Goal: Obtain resource: Obtain resource

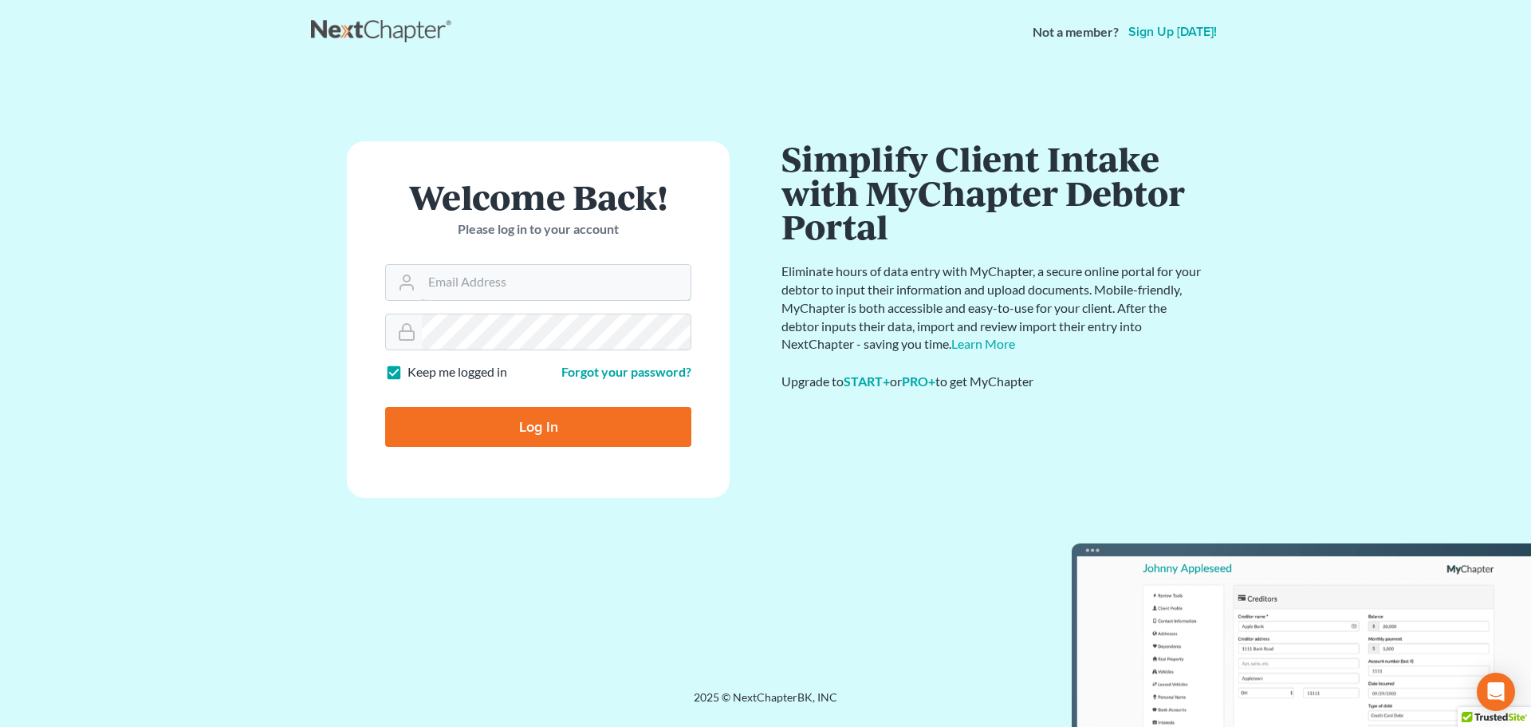
type input "[PERSON_NAME][EMAIL_ADDRESS][DOMAIN_NAME]"
drag, startPoint x: 512, startPoint y: 418, endPoint x: 520, endPoint y: 412, distance: 9.7
click at [514, 419] on input "Log In" at bounding box center [538, 427] width 306 height 40
type input "Thinking..."
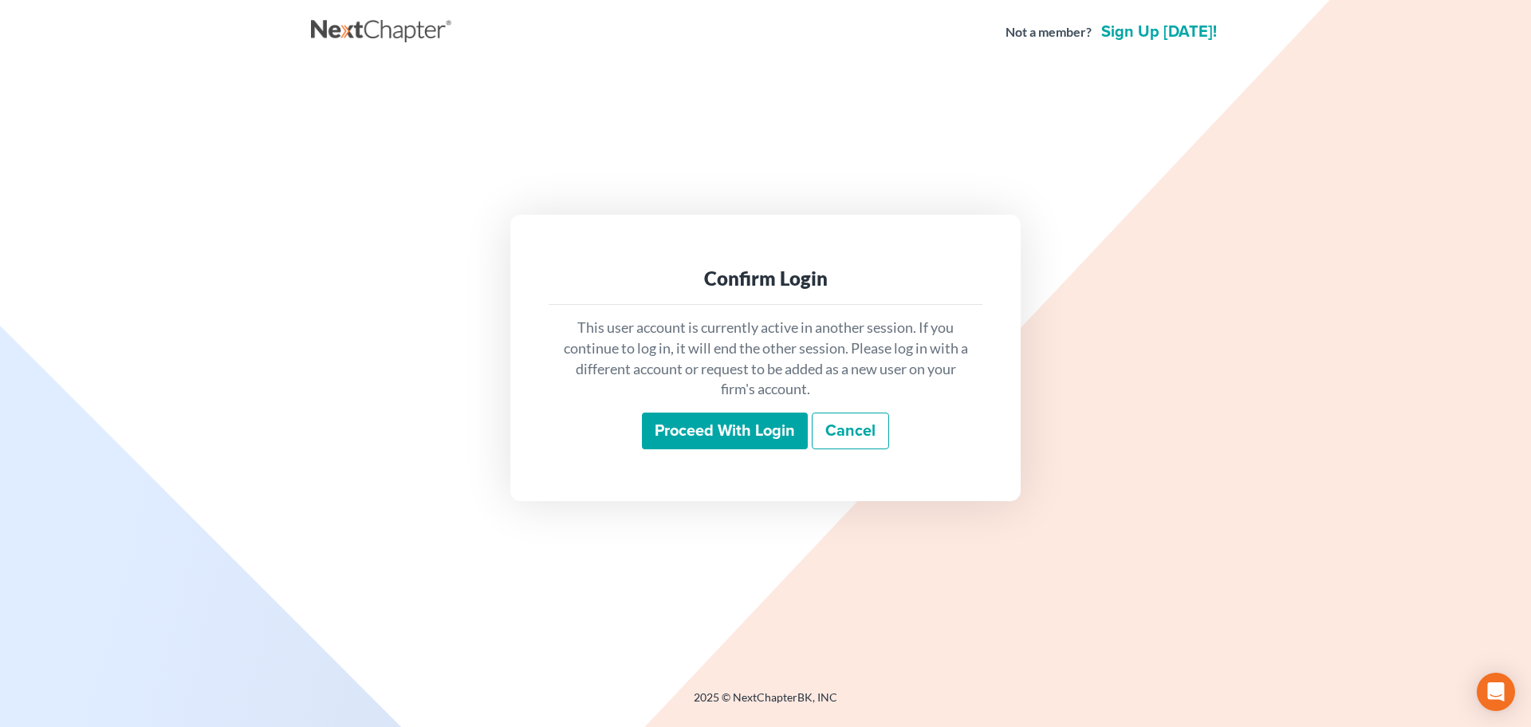
click at [700, 429] on input "Proceed with login" at bounding box center [725, 430] width 166 height 37
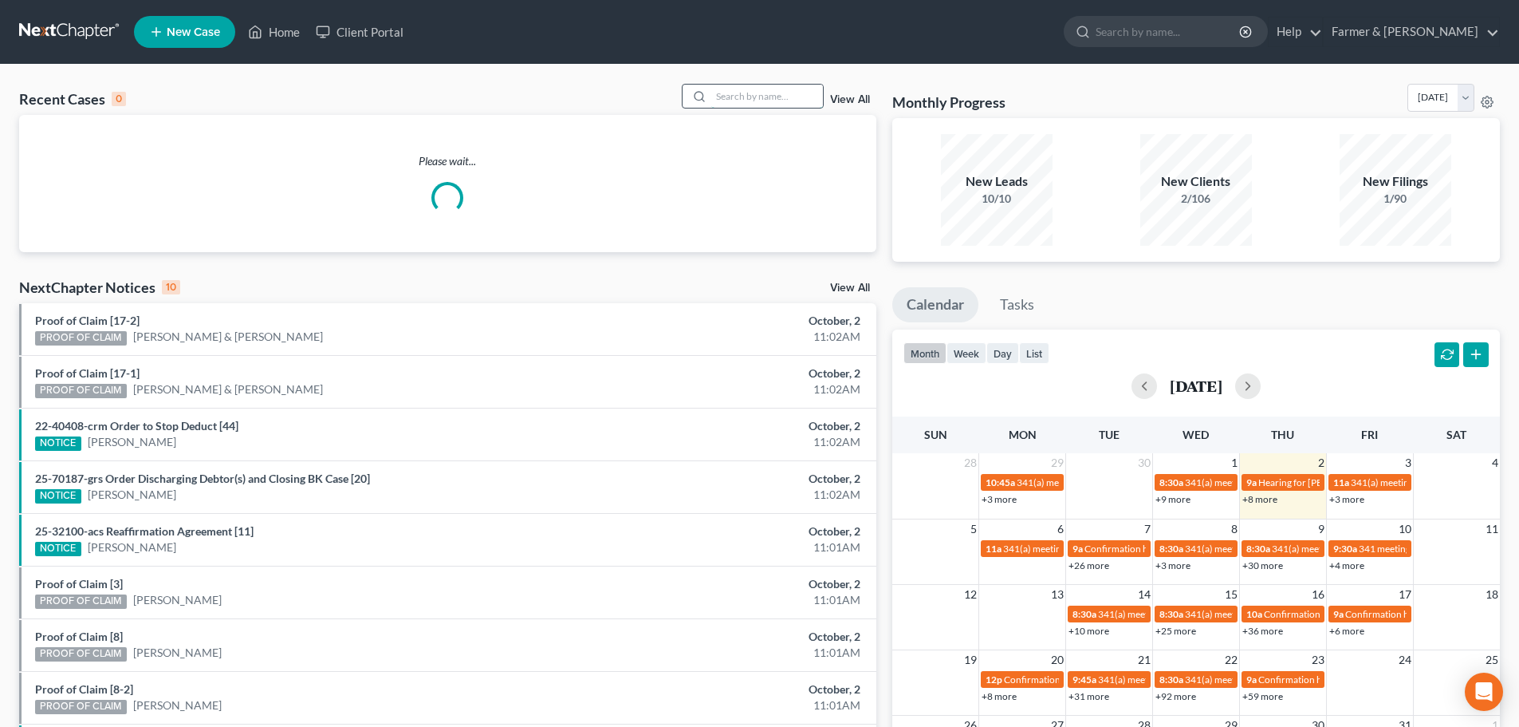
click at [750, 93] on input "search" at bounding box center [767, 96] width 112 height 23
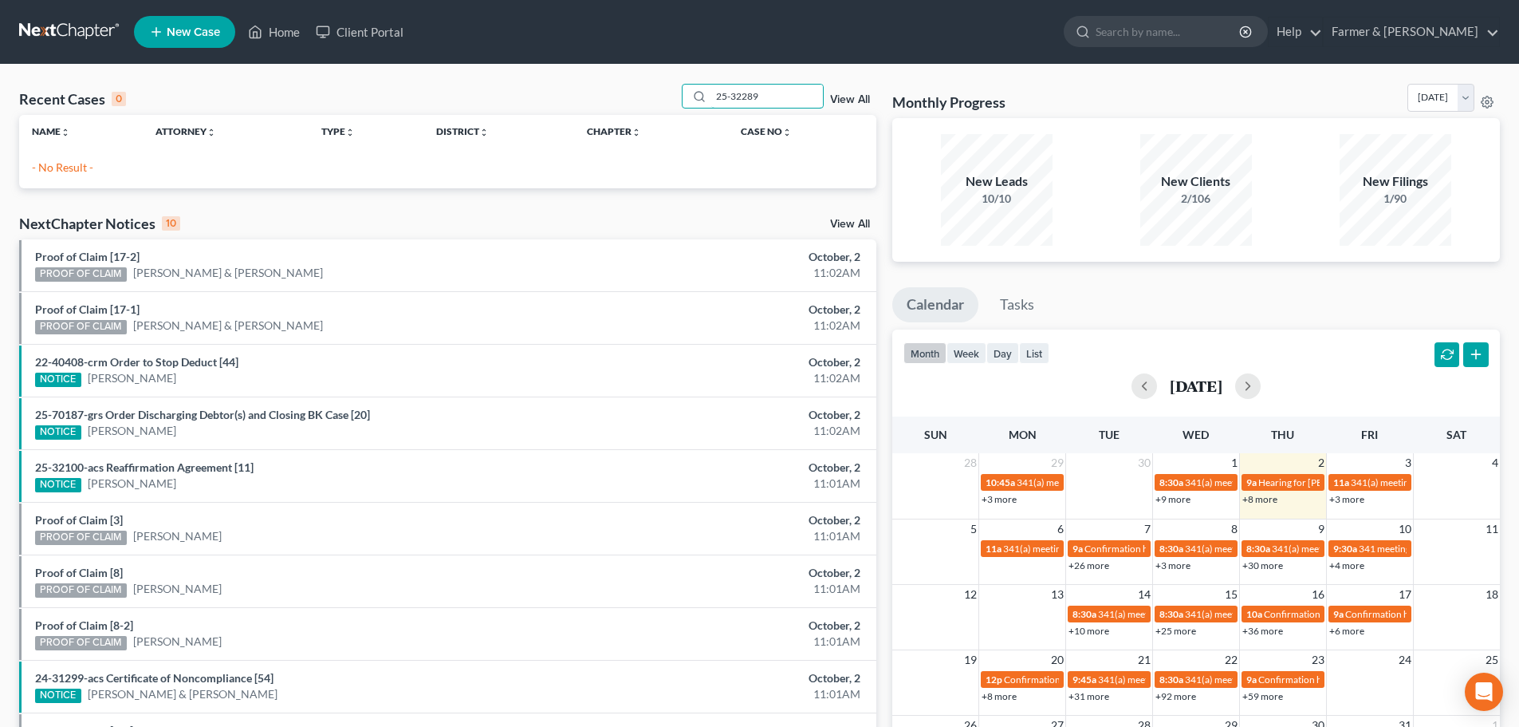
type input "25-32289"
click at [700, 97] on div "25-32289" at bounding box center [753, 96] width 142 height 25
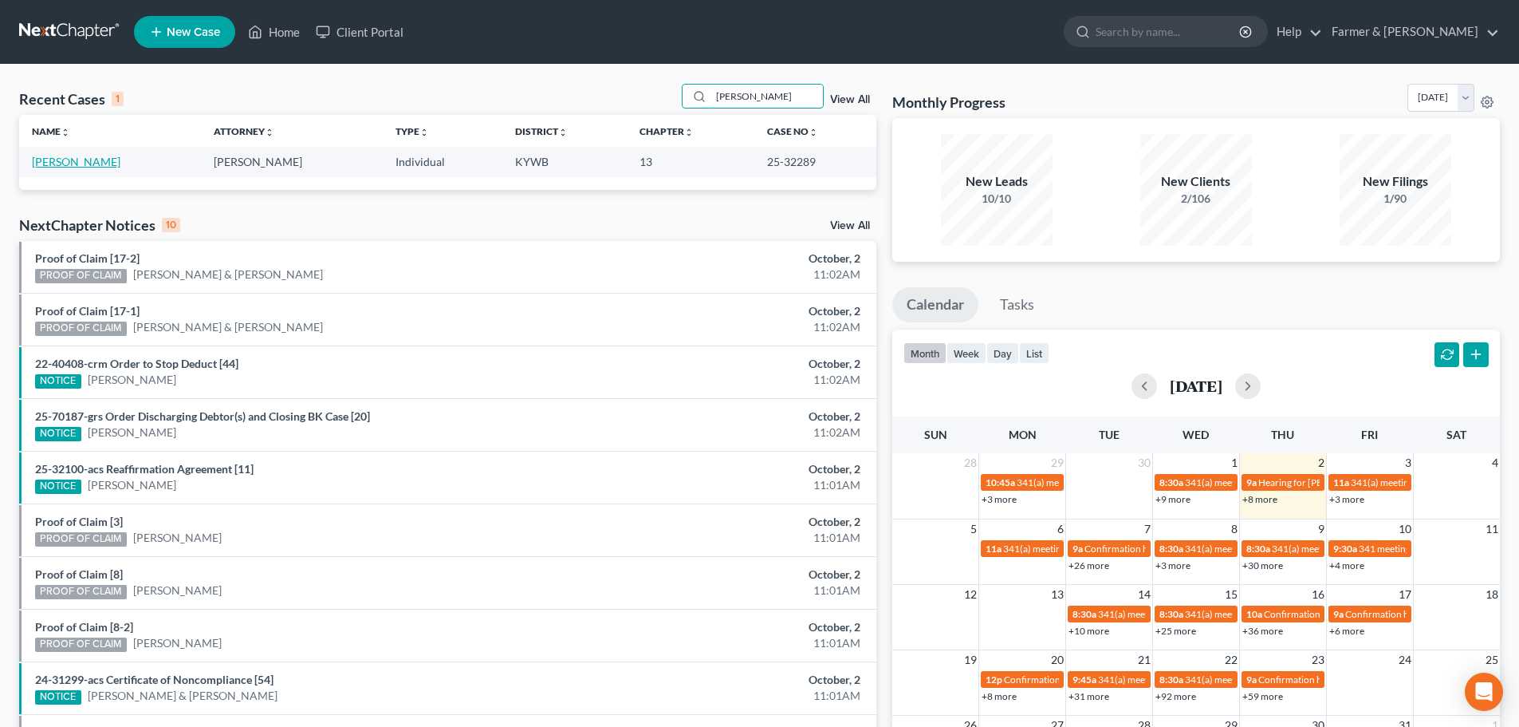
type input "john amerine"
click at [89, 158] on link "Amerine, John" at bounding box center [76, 162] width 89 height 14
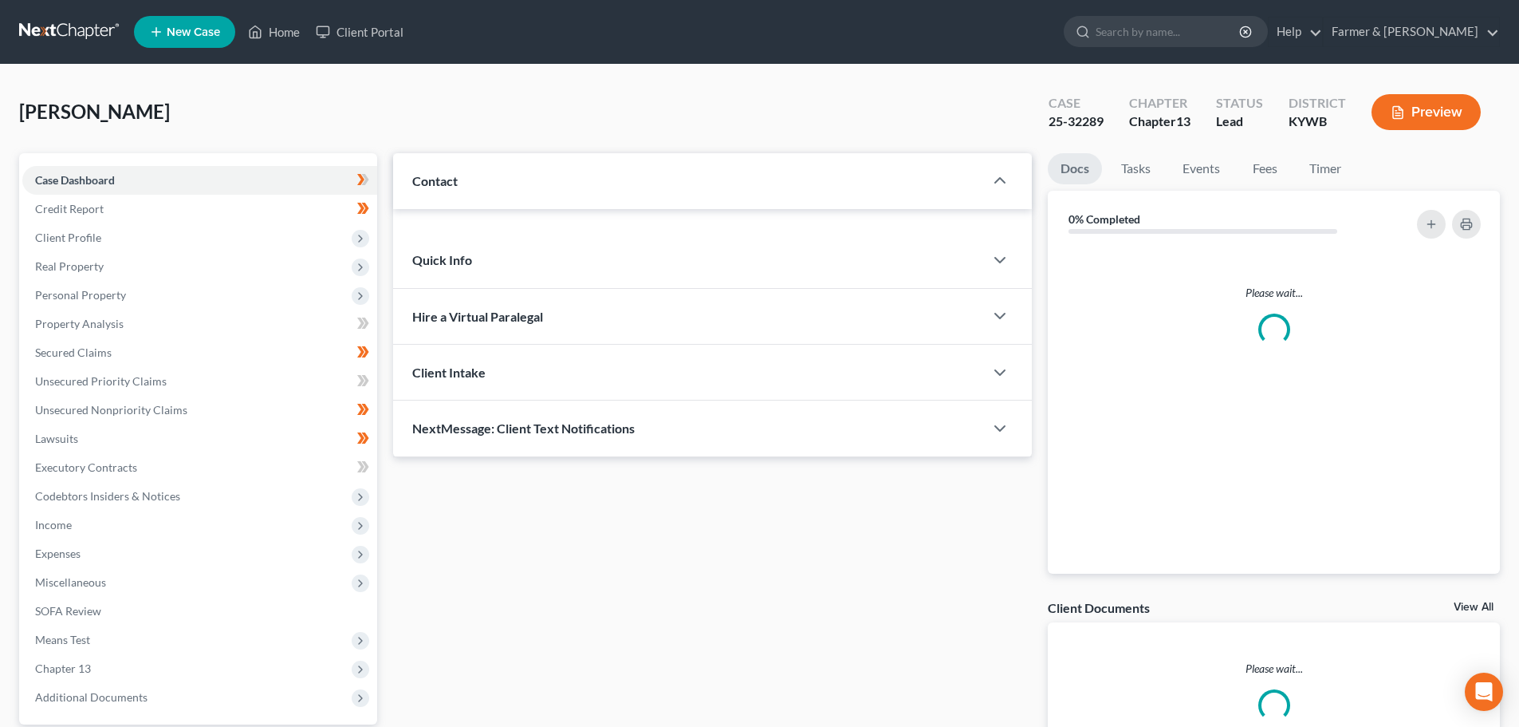
click at [52, 162] on div "Case Dashboard Payments Invoices Payments Payments Credit Report Client Profile…" at bounding box center [198, 438] width 358 height 571
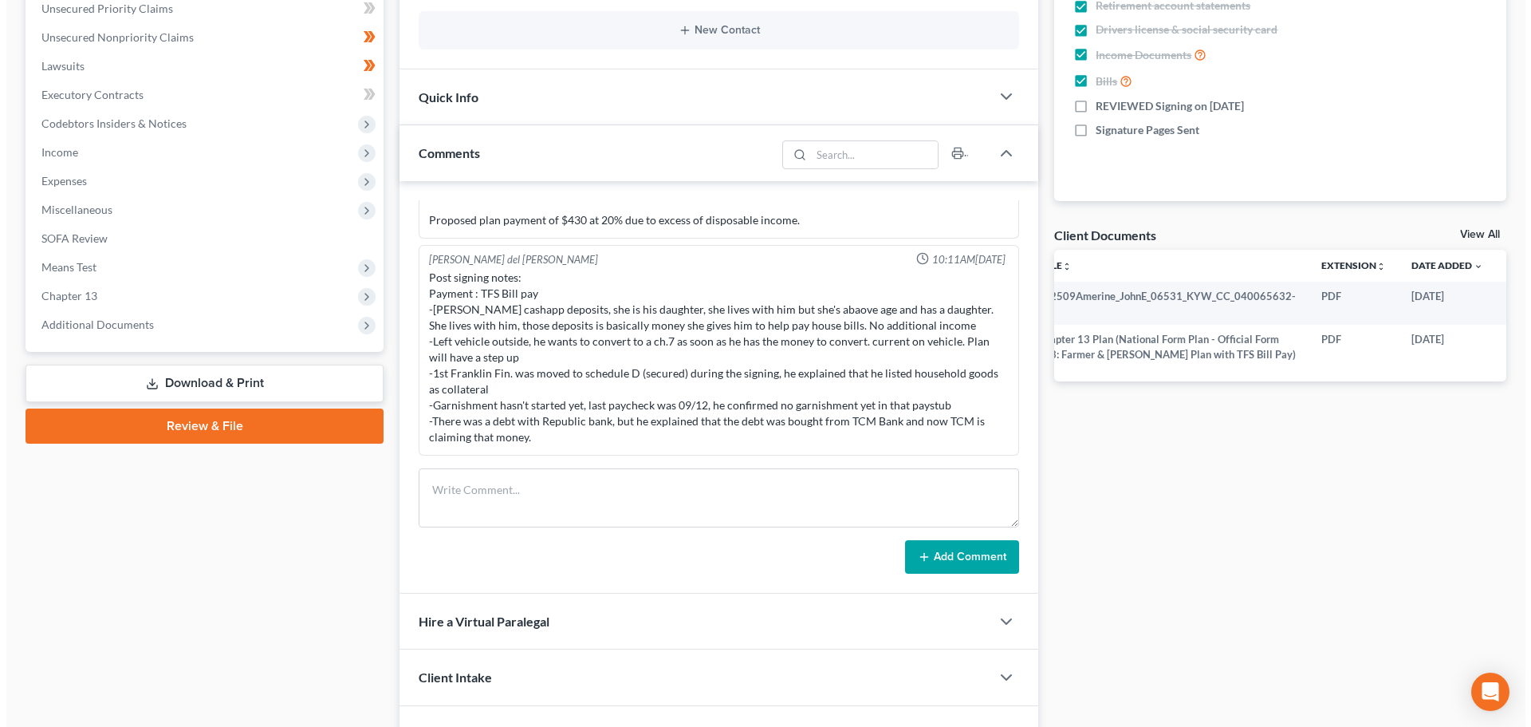
scroll to position [0, 50]
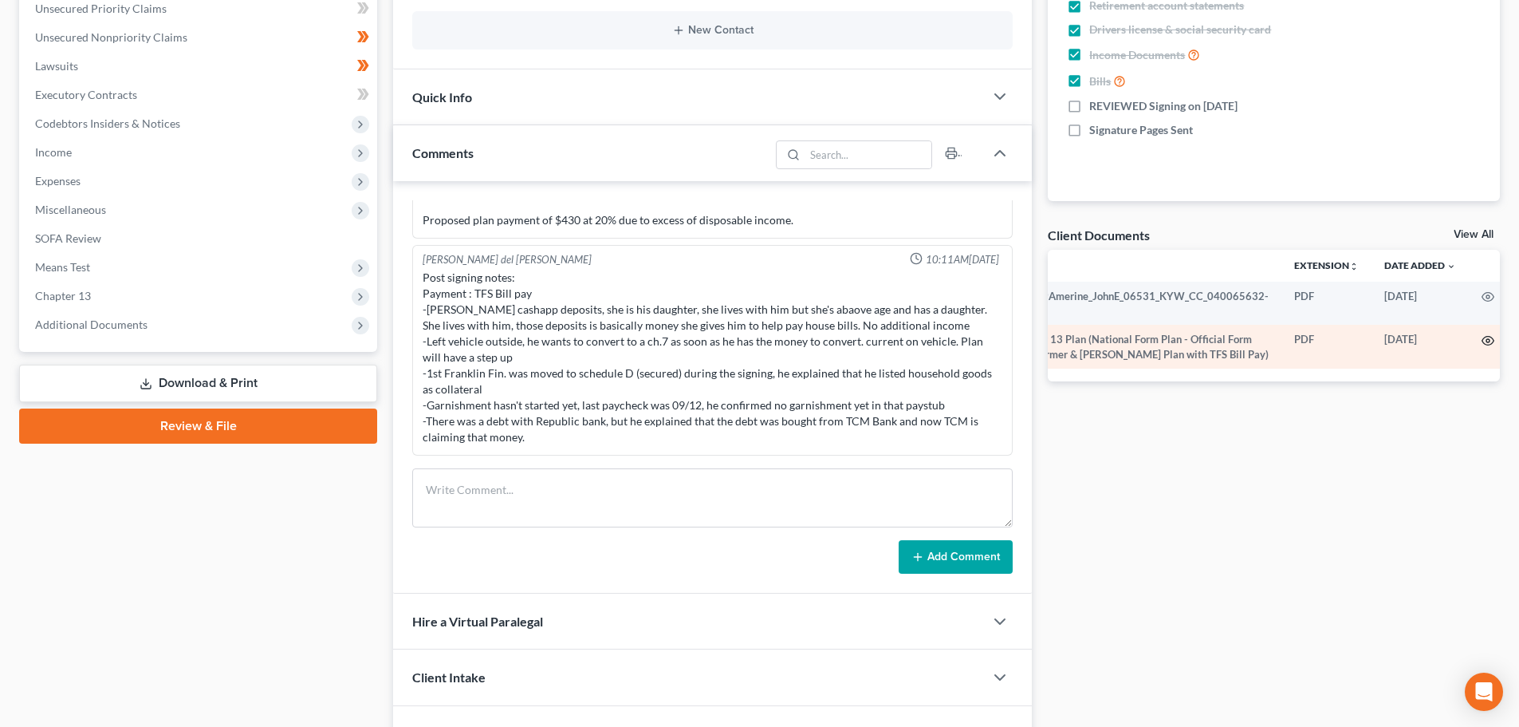
click at [1482, 340] on icon "button" at bounding box center [1488, 340] width 13 height 13
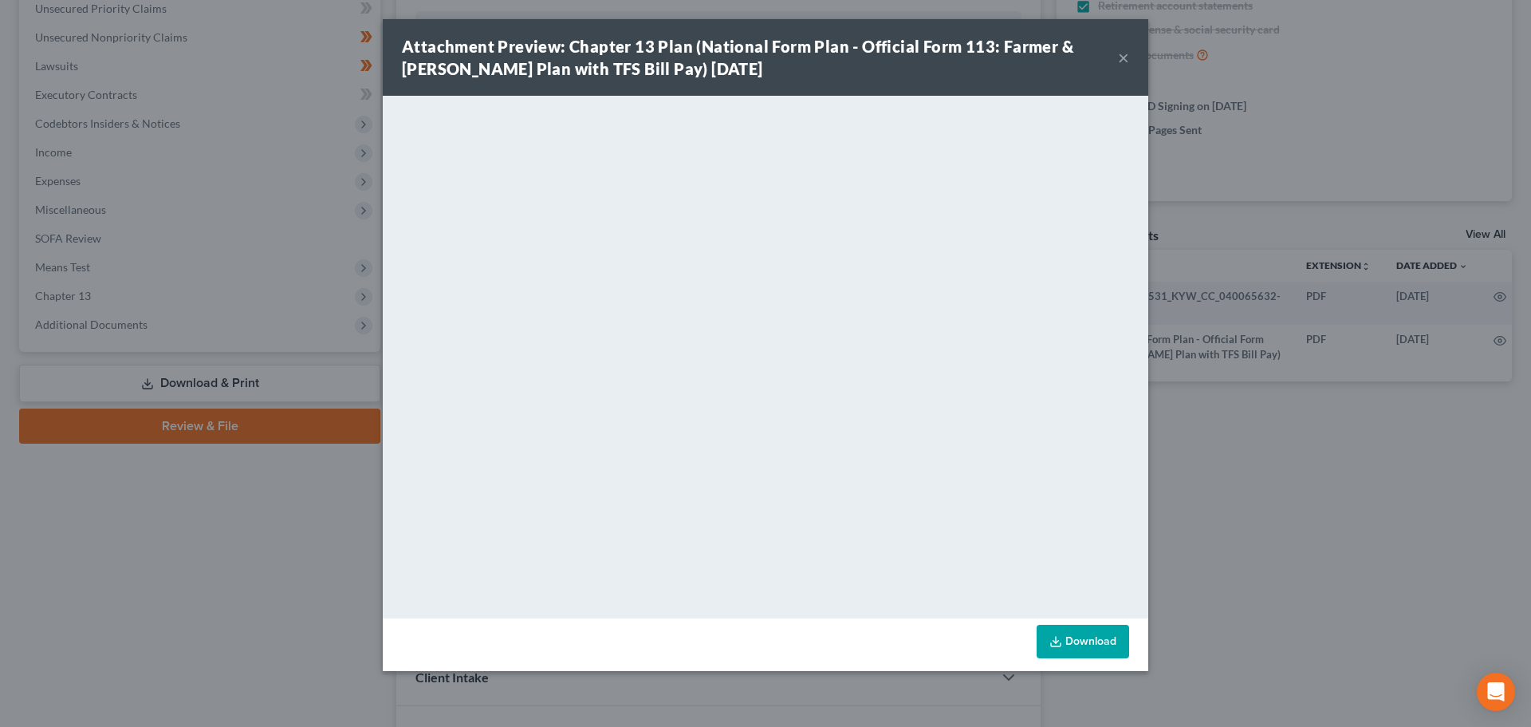
click at [1117, 55] on div "Attachment Preview: Chapter 13 Plan (National Form Plan - Official Form 113: Fa…" at bounding box center [760, 57] width 716 height 45
click at [1125, 55] on button "×" at bounding box center [1123, 57] width 11 height 19
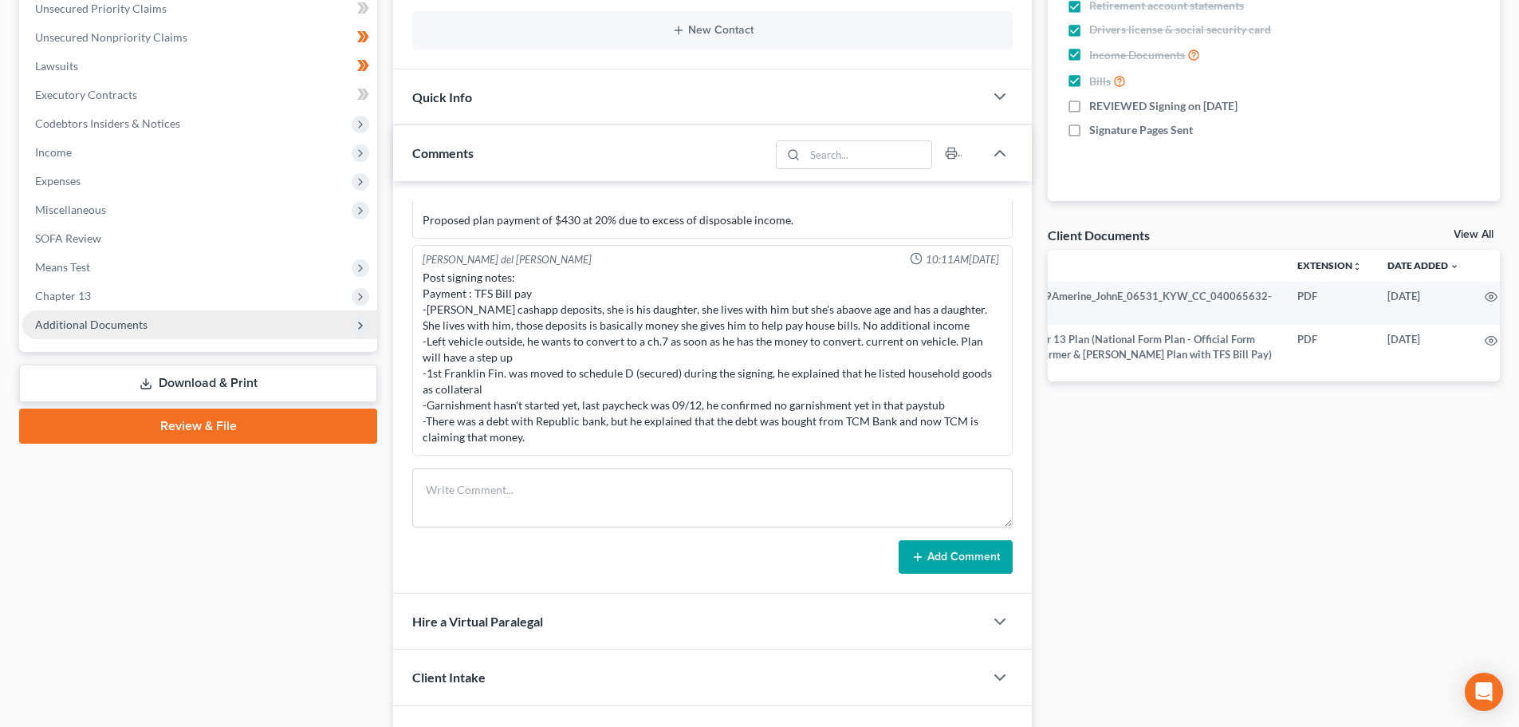
click at [127, 333] on span "Additional Documents" at bounding box center [199, 324] width 355 height 29
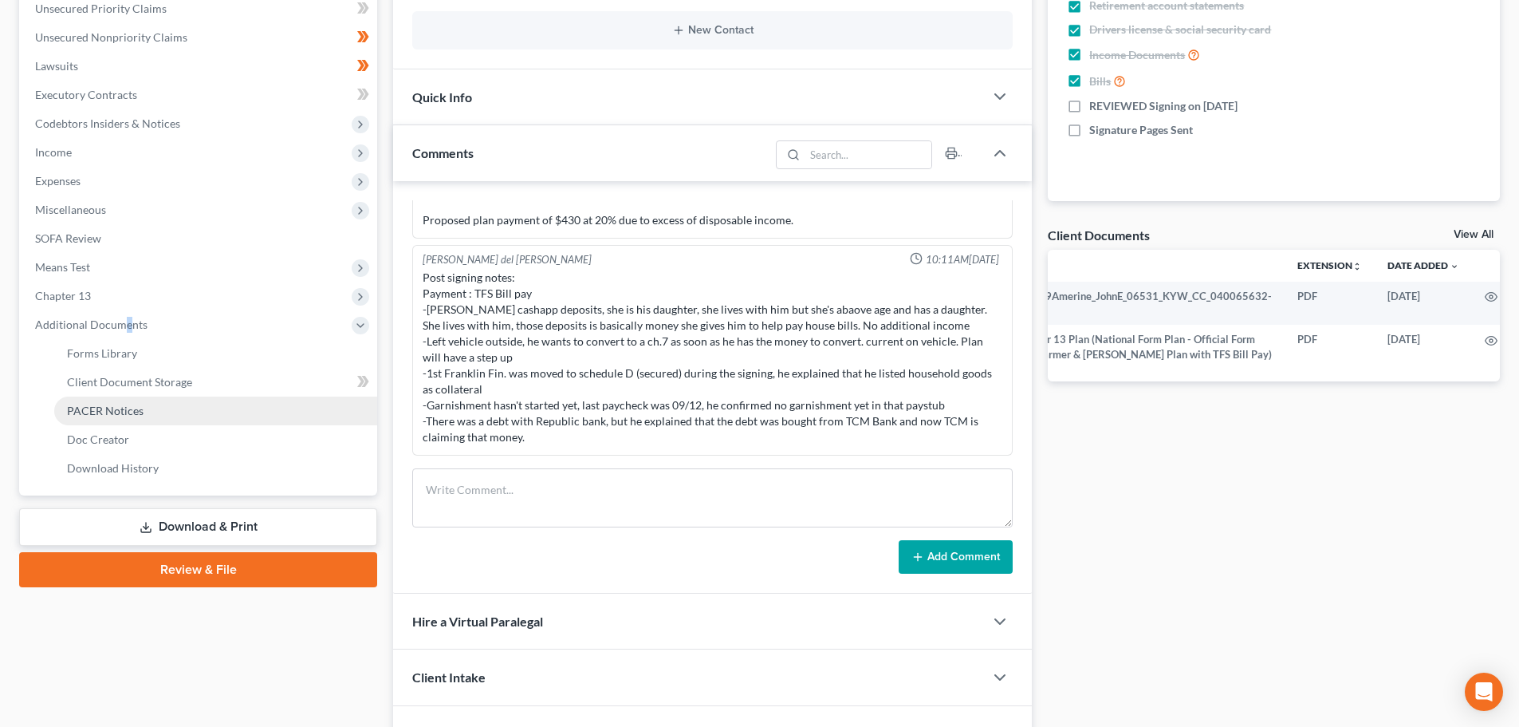
click at [106, 406] on span "PACER Notices" at bounding box center [105, 411] width 77 height 14
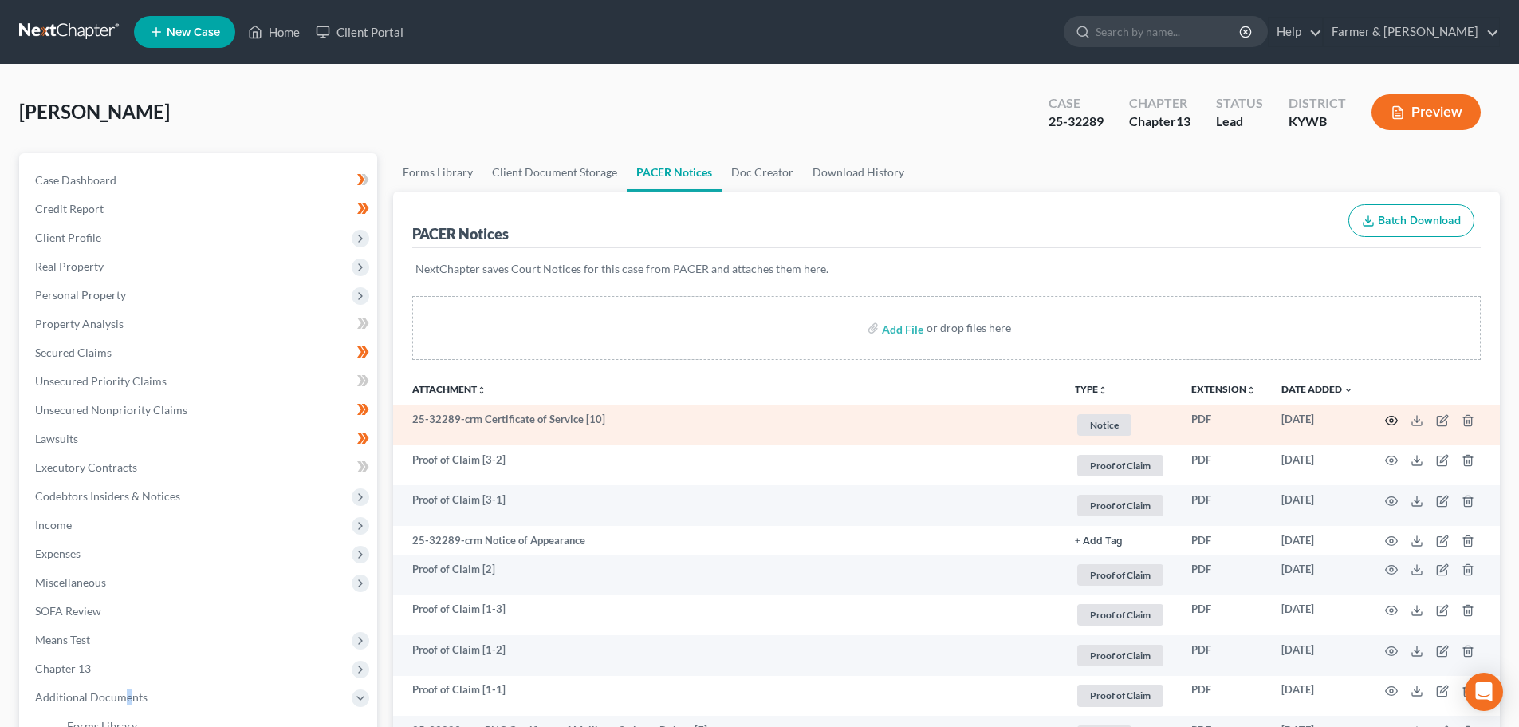
click at [1388, 419] on icon "button" at bounding box center [1391, 420] width 13 height 13
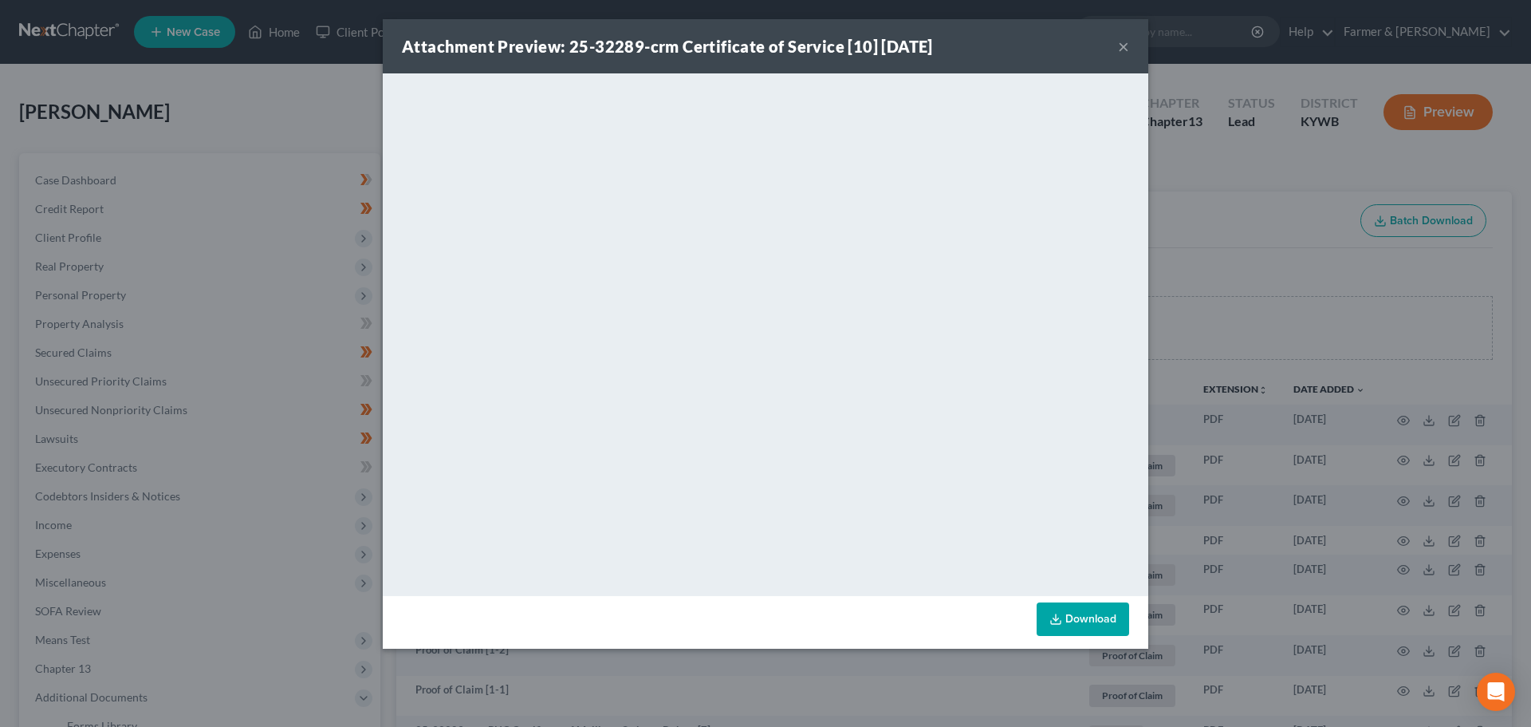
click at [1117, 41] on div "Attachment Preview: 25-32289-crm Certificate of Service [10] 10/02/2025 ×" at bounding box center [766, 46] width 766 height 54
click at [1121, 45] on button "×" at bounding box center [1123, 46] width 11 height 19
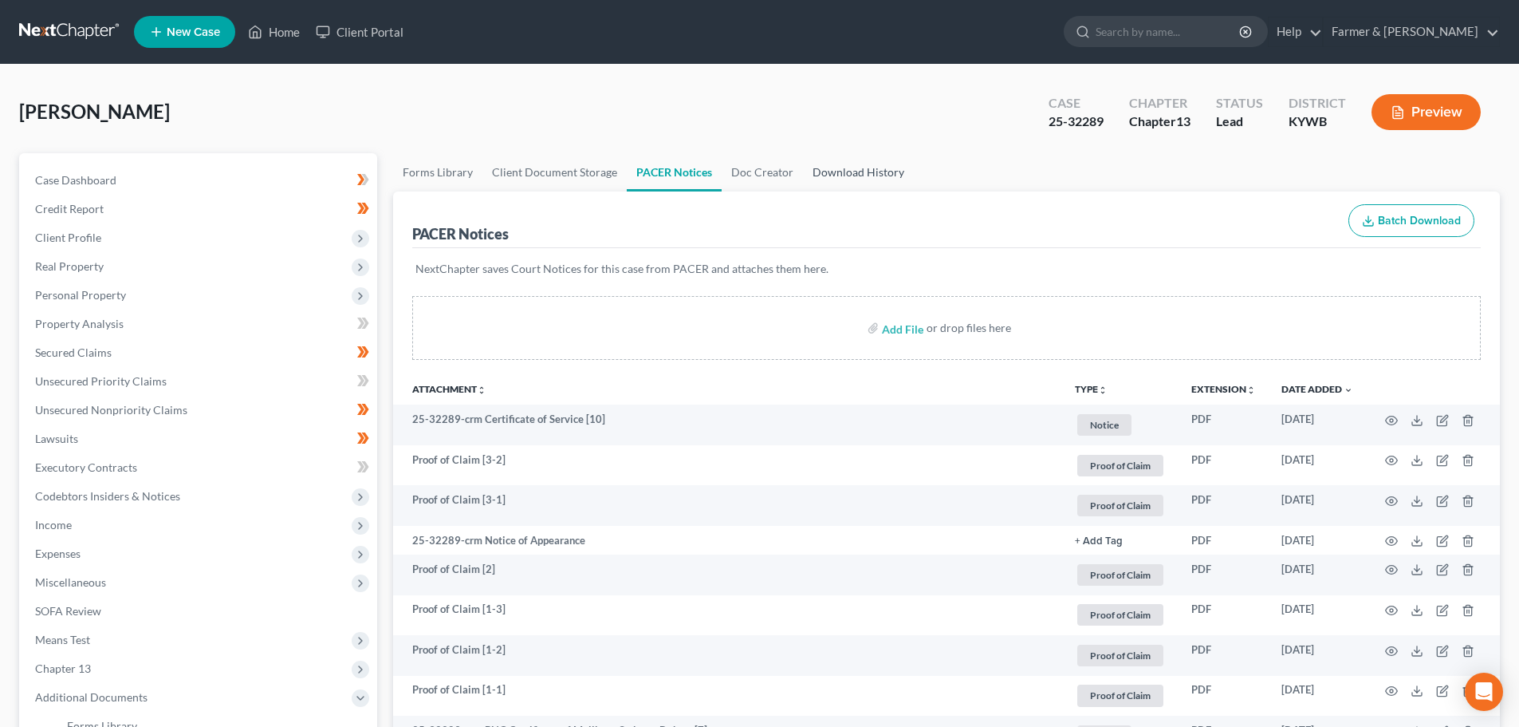
click at [857, 168] on link "Download History" at bounding box center [858, 172] width 111 height 38
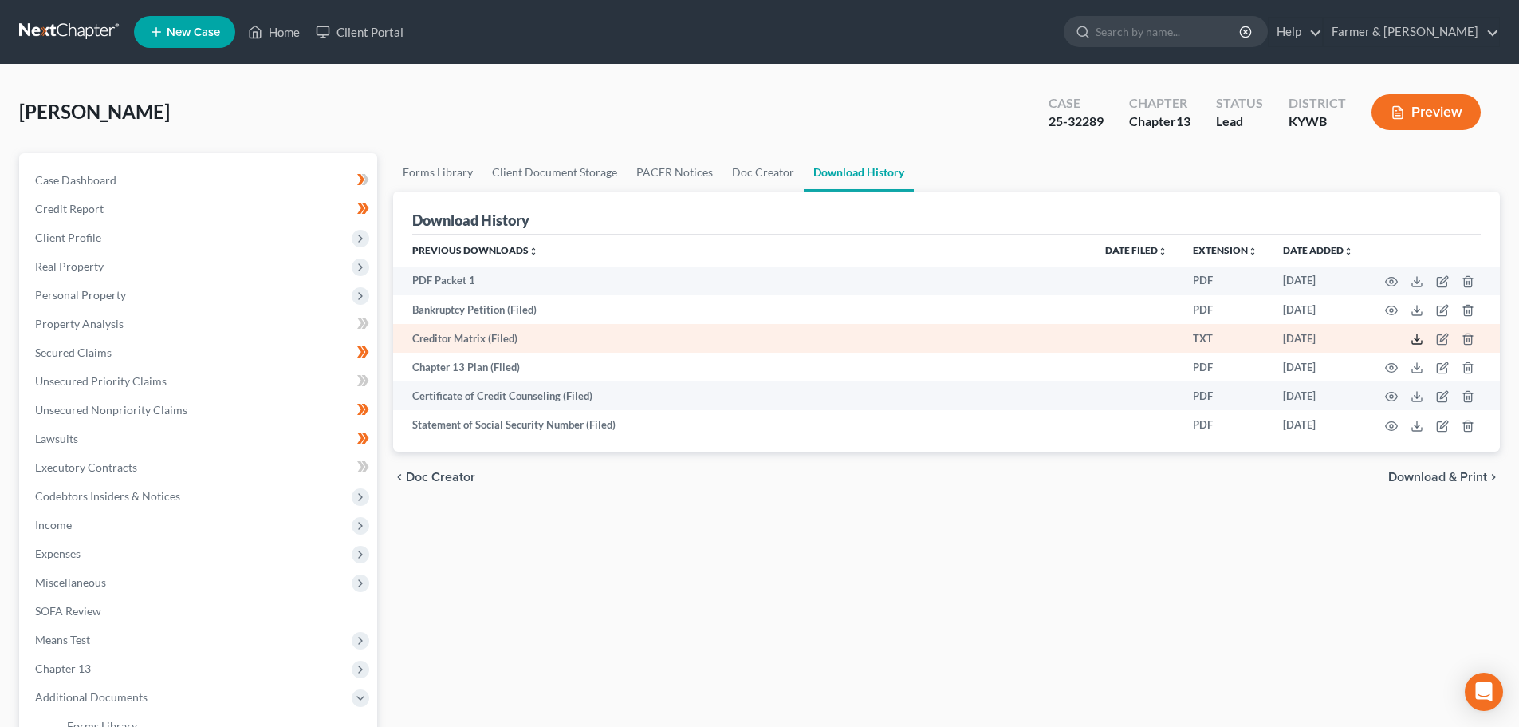
click at [1414, 340] on icon at bounding box center [1417, 339] width 13 height 13
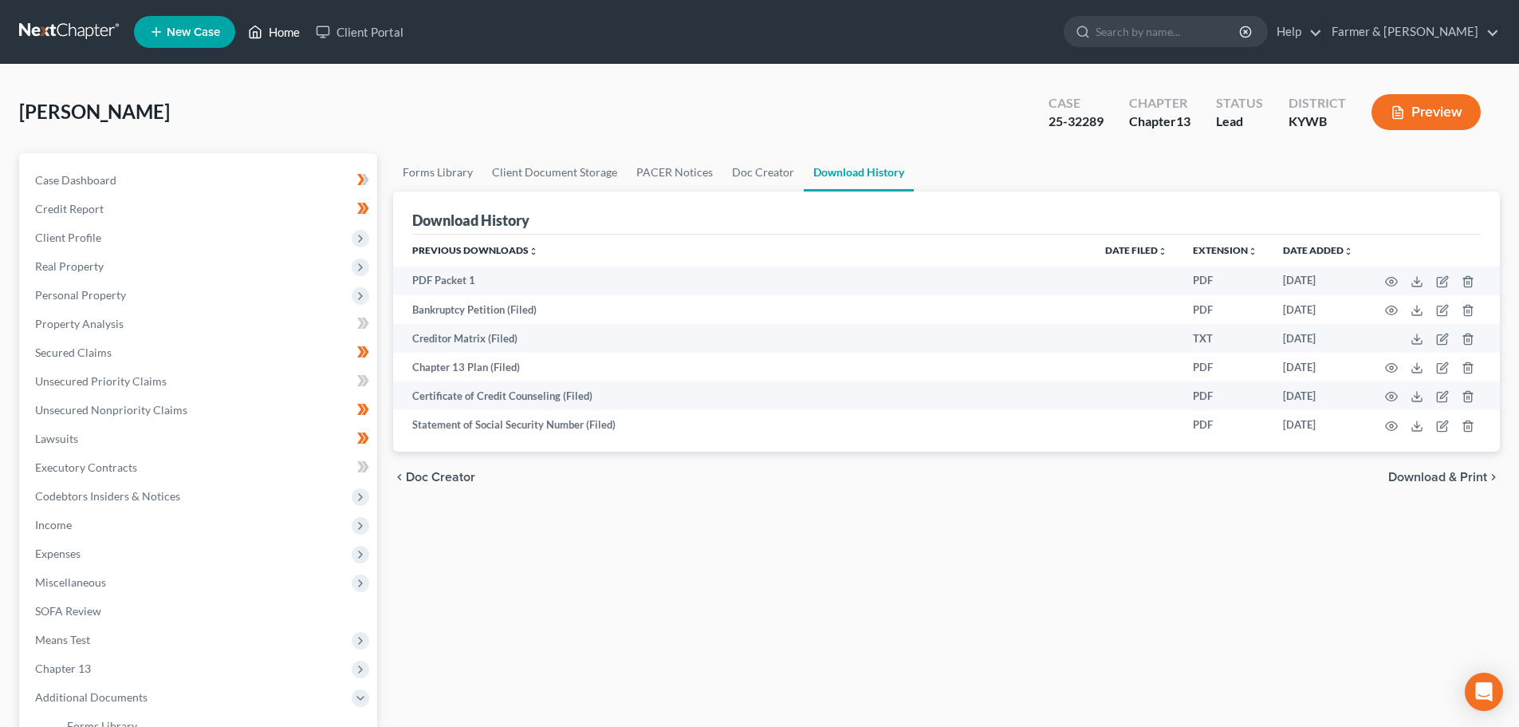
click at [282, 26] on link "Home" at bounding box center [274, 32] width 68 height 29
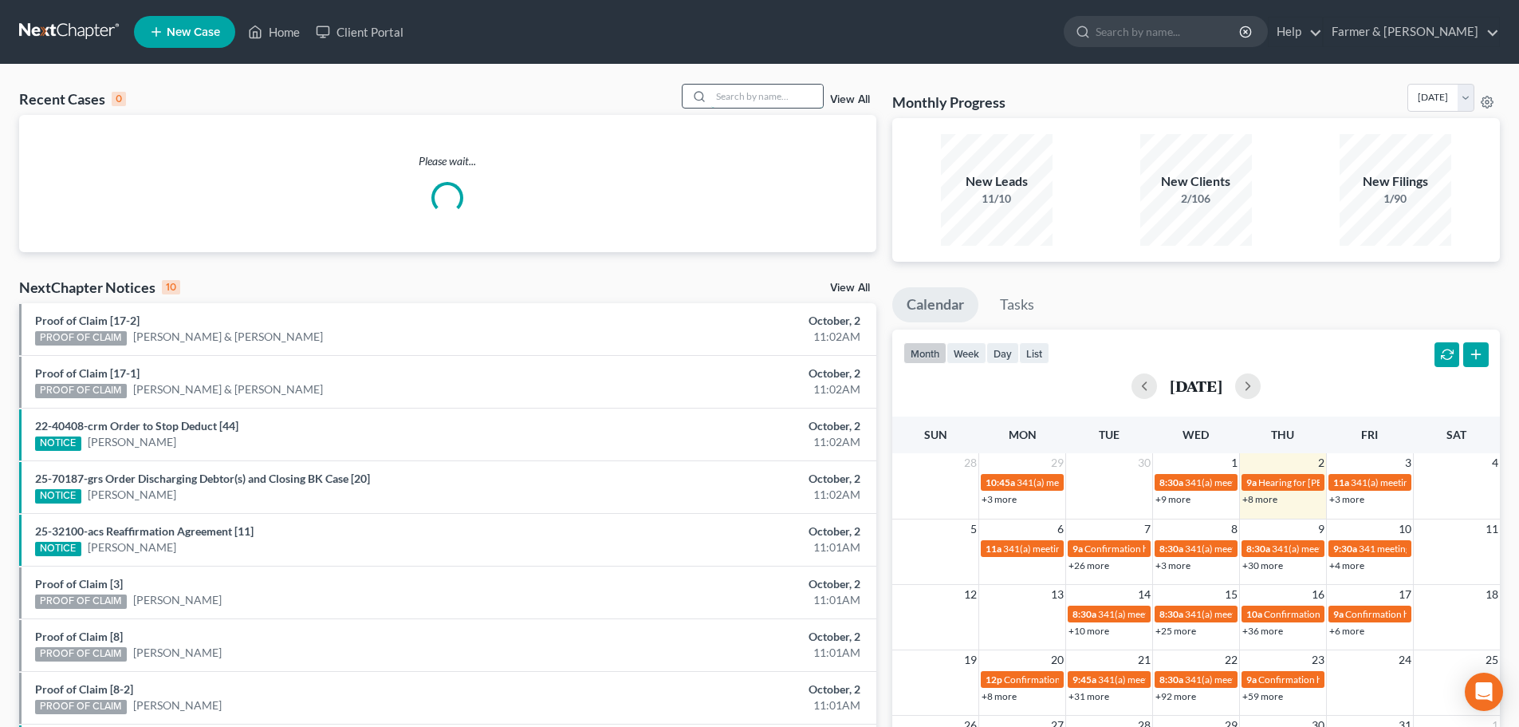
click at [750, 89] on input "search" at bounding box center [767, 96] width 112 height 23
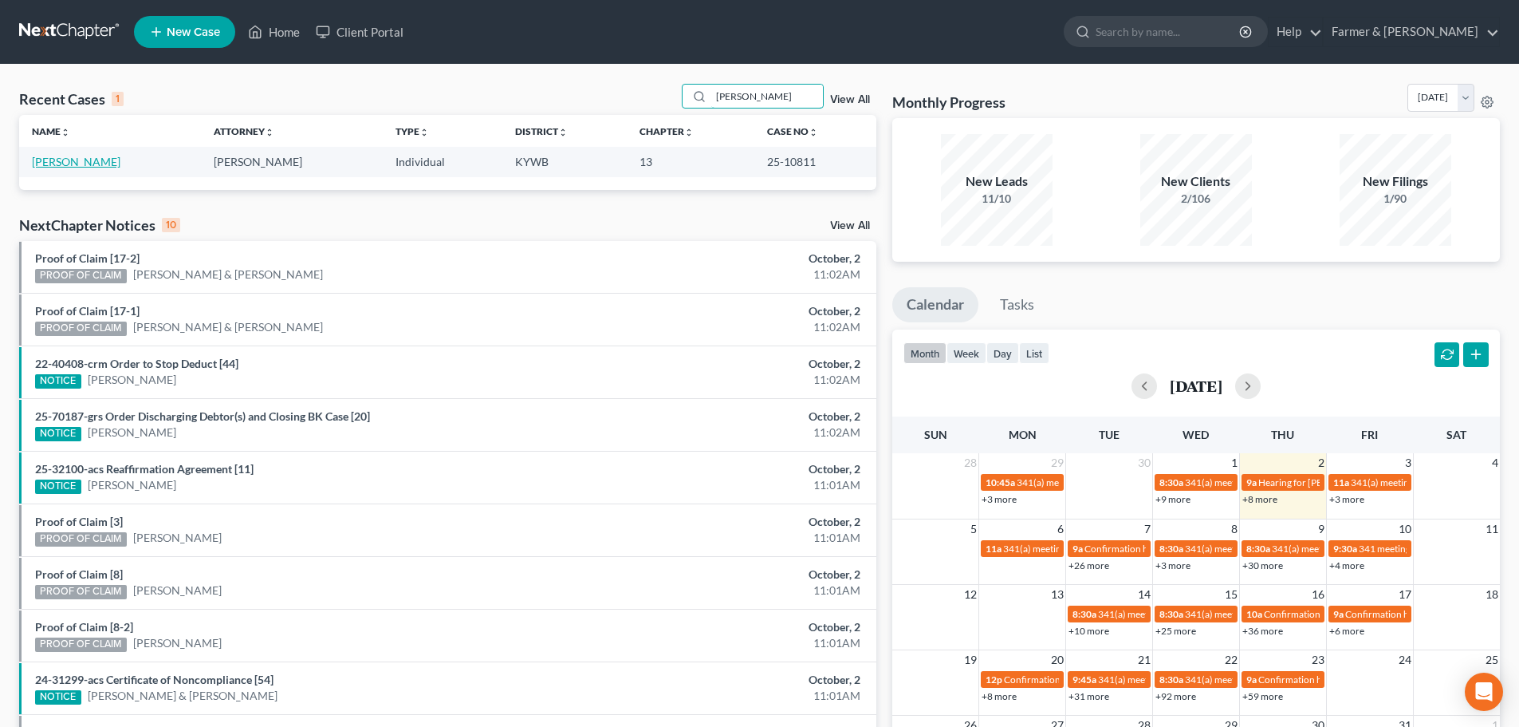
type input "kurtis bentley"
click at [81, 167] on link "Bentley, Kurtis" at bounding box center [76, 162] width 89 height 14
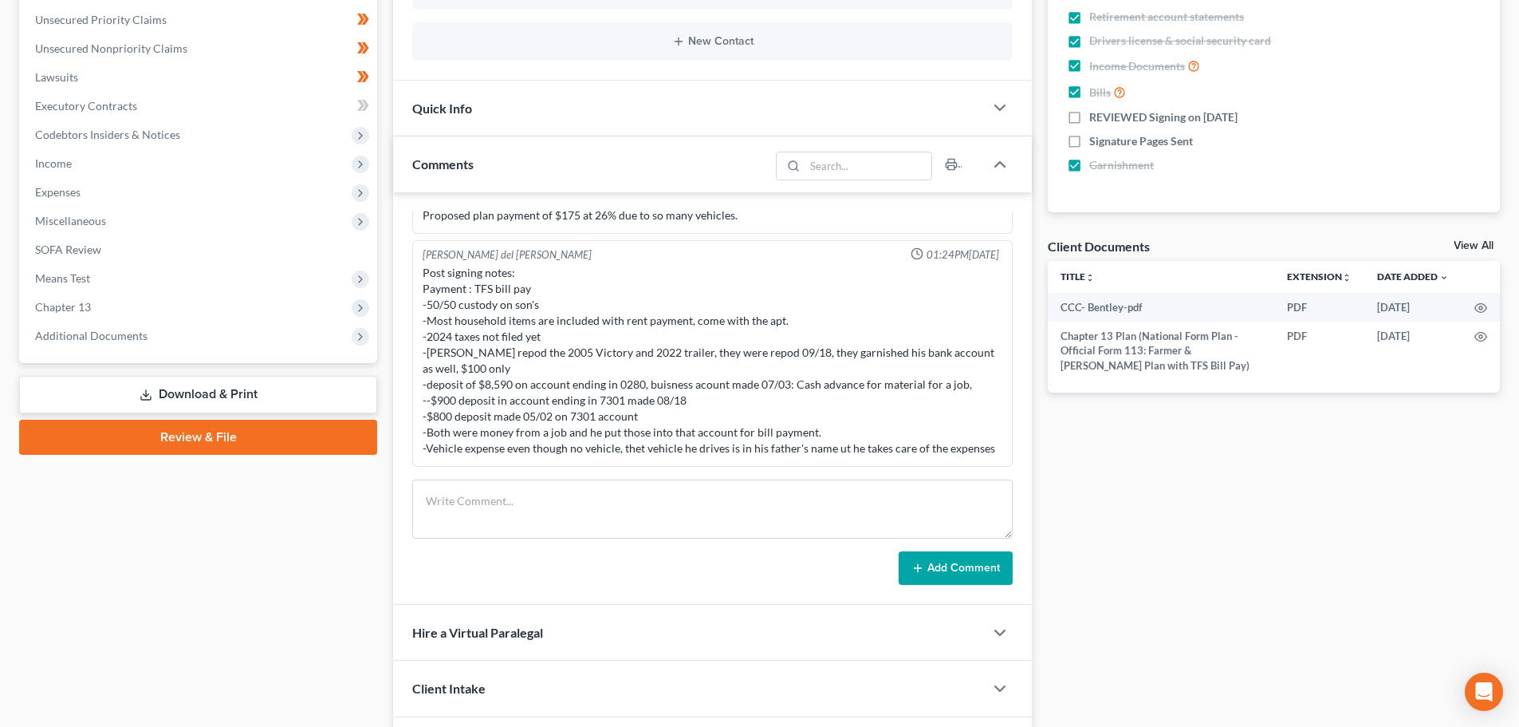
scroll to position [372, 0]
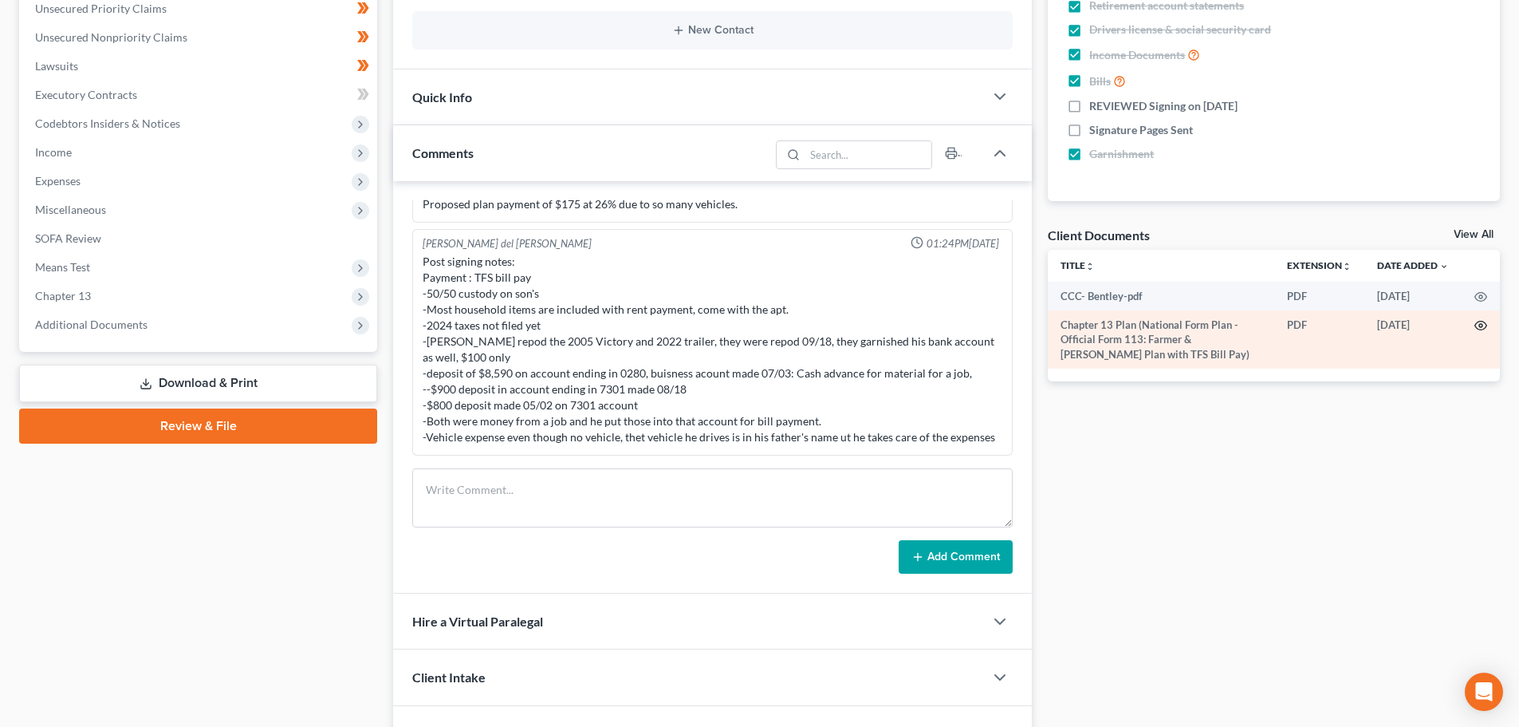
click at [1477, 328] on icon "button" at bounding box center [1481, 325] width 12 height 9
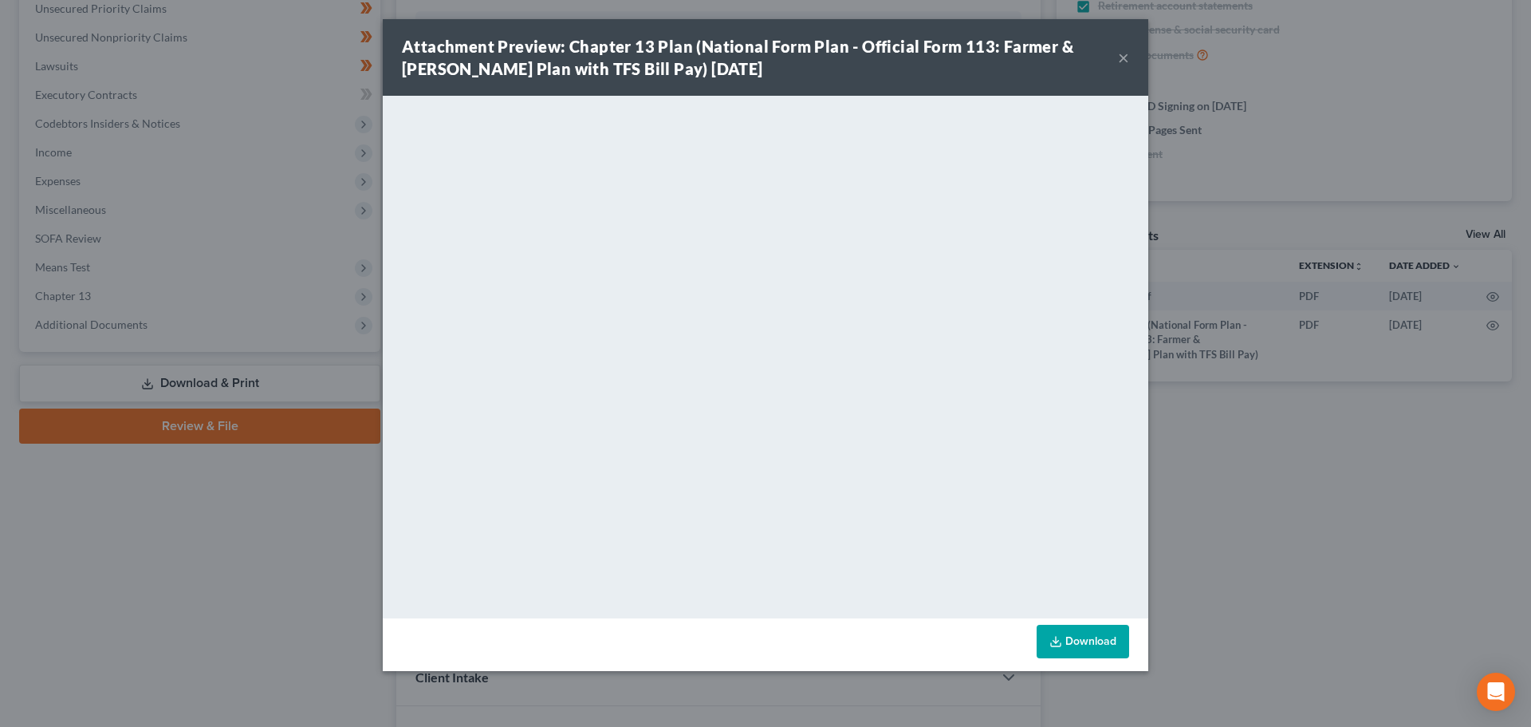
click at [1123, 57] on button "×" at bounding box center [1123, 57] width 11 height 19
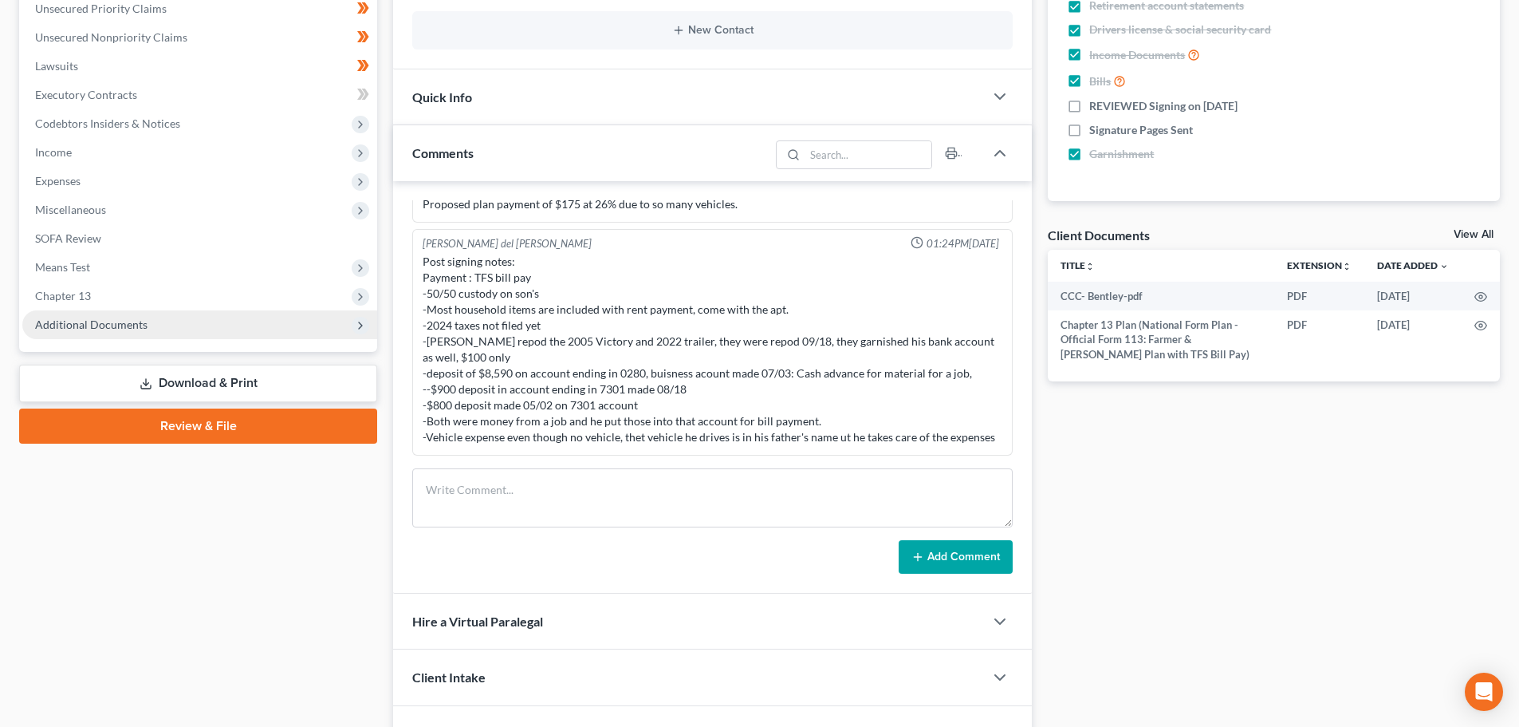
click at [123, 322] on span "Additional Documents" at bounding box center [91, 324] width 112 height 14
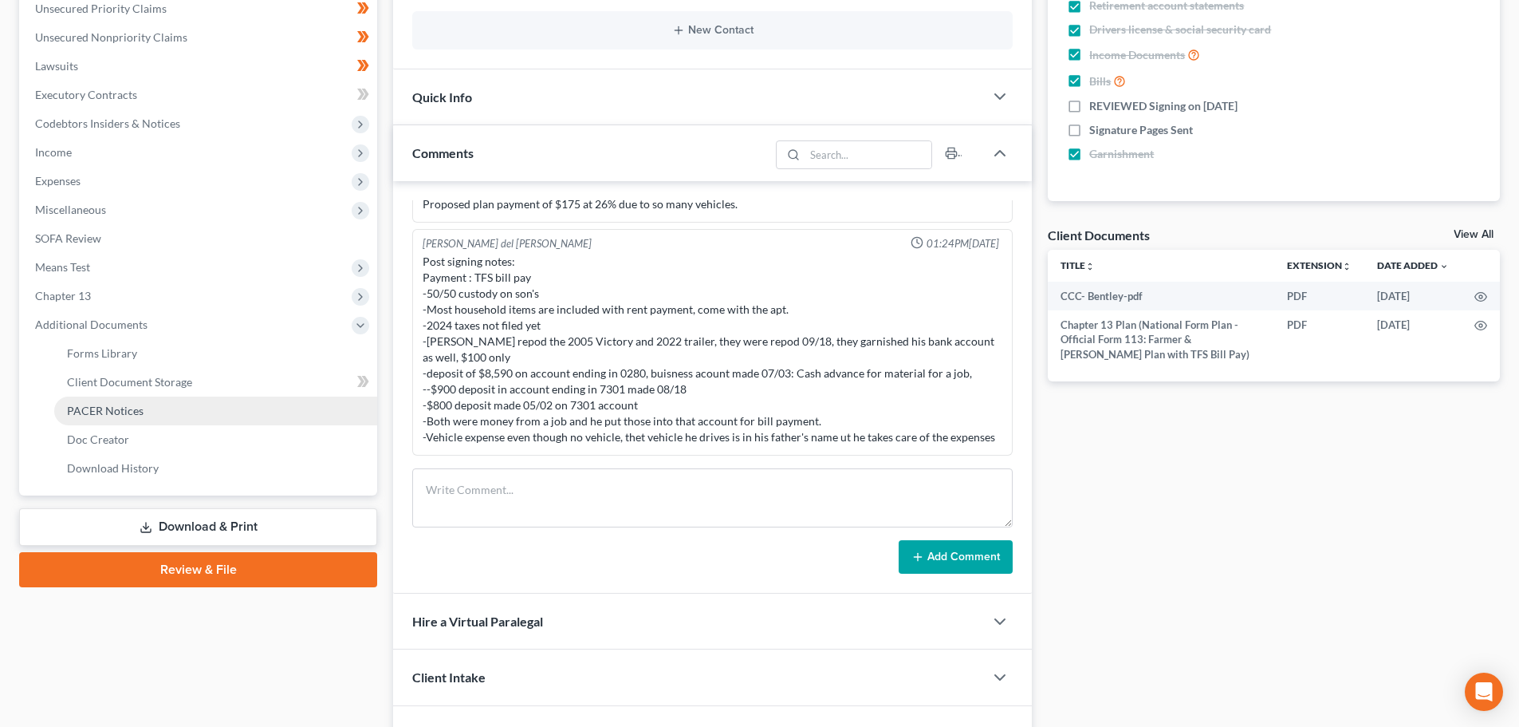
click at [149, 407] on link "PACER Notices" at bounding box center [215, 410] width 323 height 29
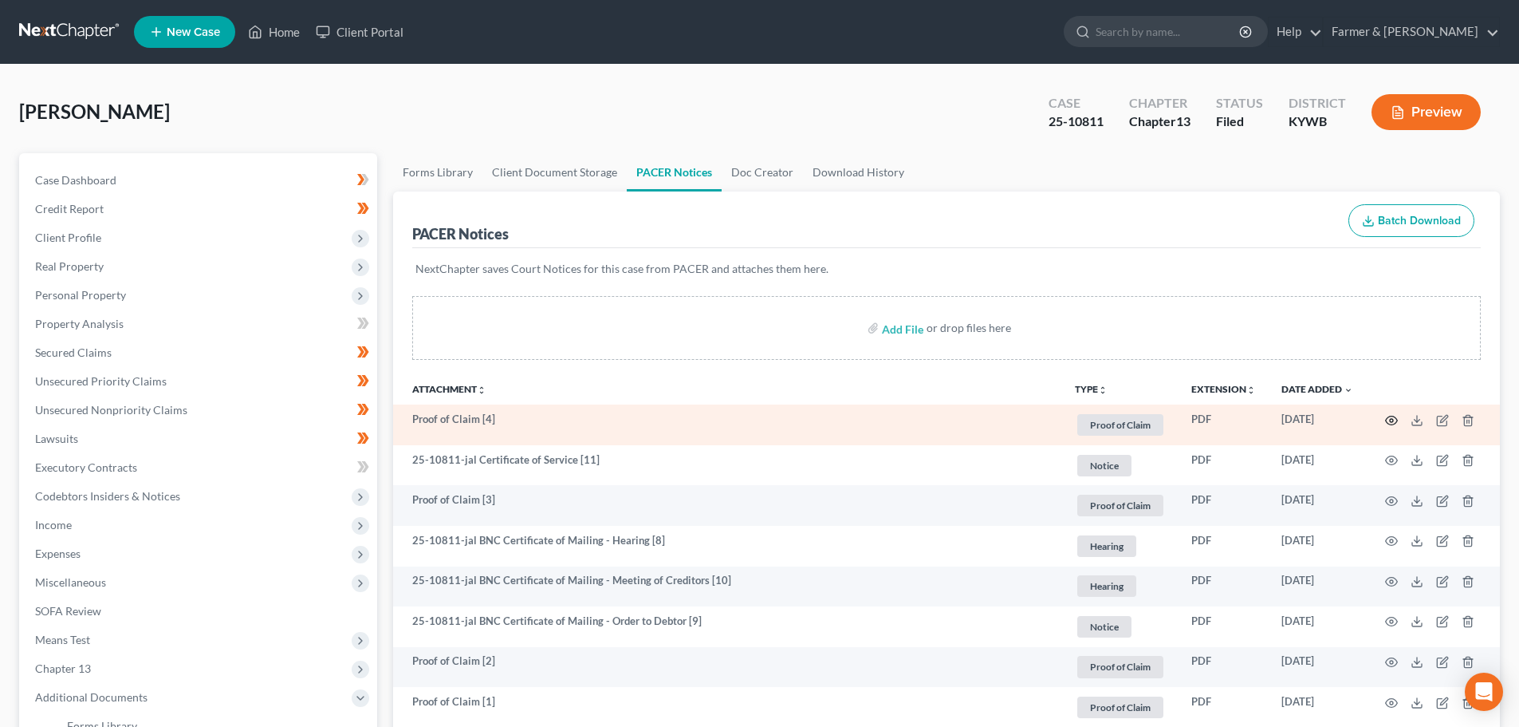
click at [1393, 419] on circle "button" at bounding box center [1391, 420] width 3 height 3
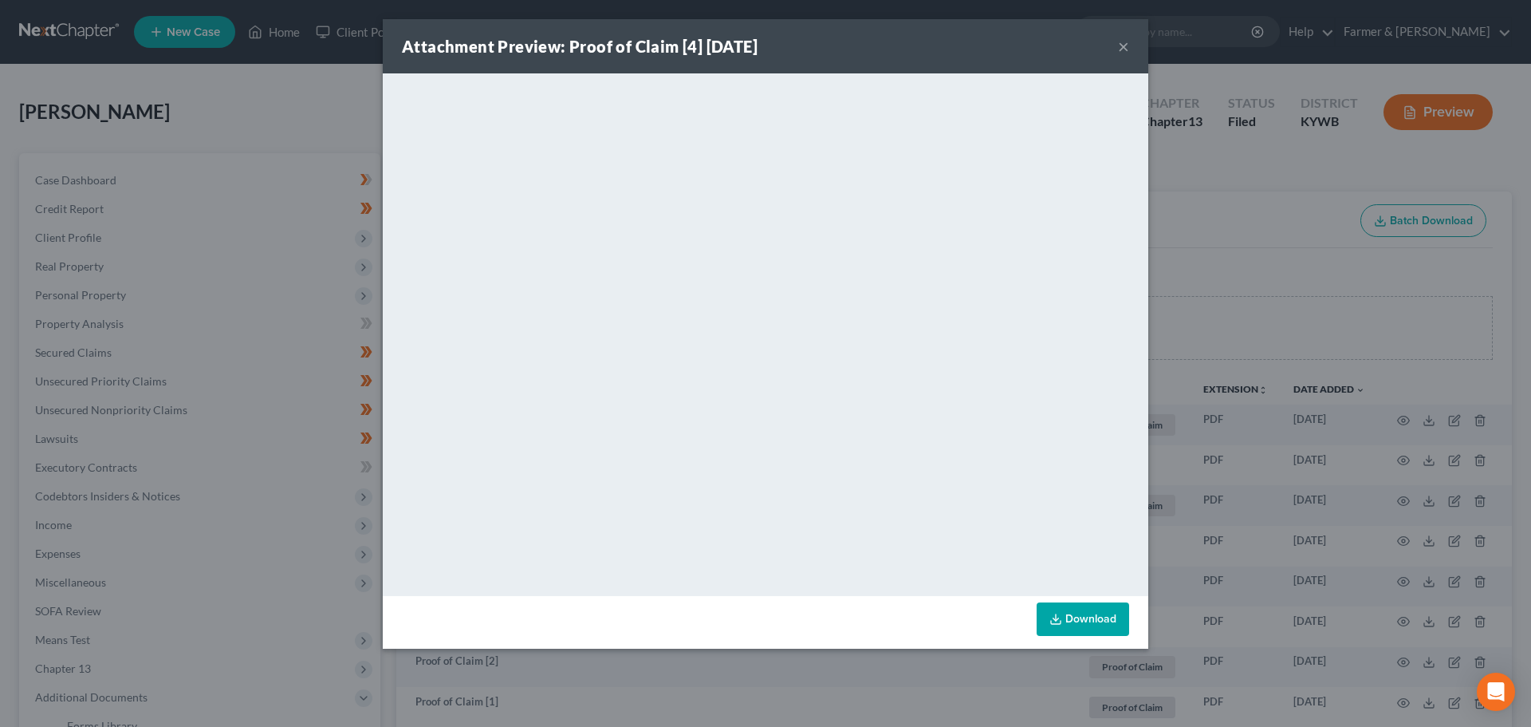
click at [1124, 43] on button "×" at bounding box center [1123, 46] width 11 height 19
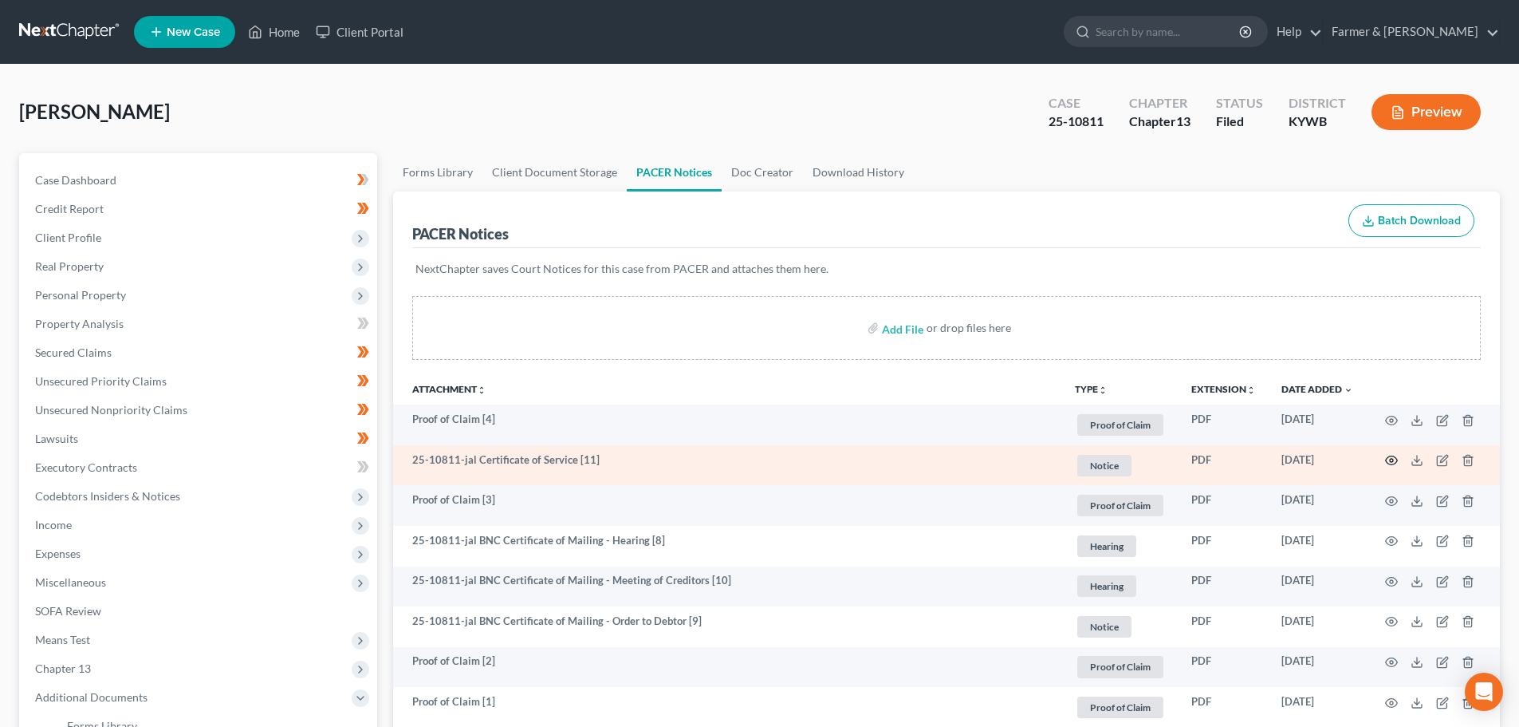
click at [1393, 462] on circle "button" at bounding box center [1391, 460] width 3 height 3
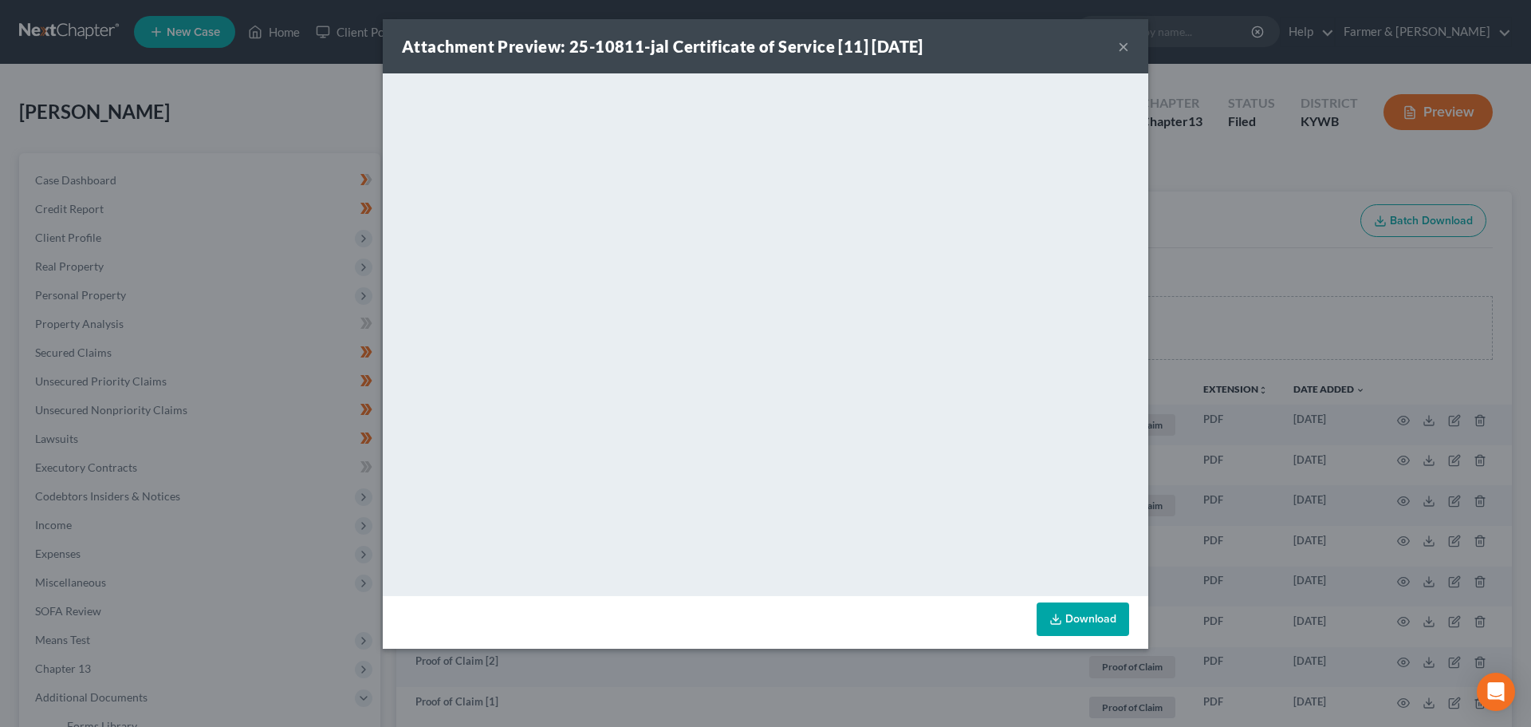
click at [1122, 37] on button "×" at bounding box center [1123, 46] width 11 height 19
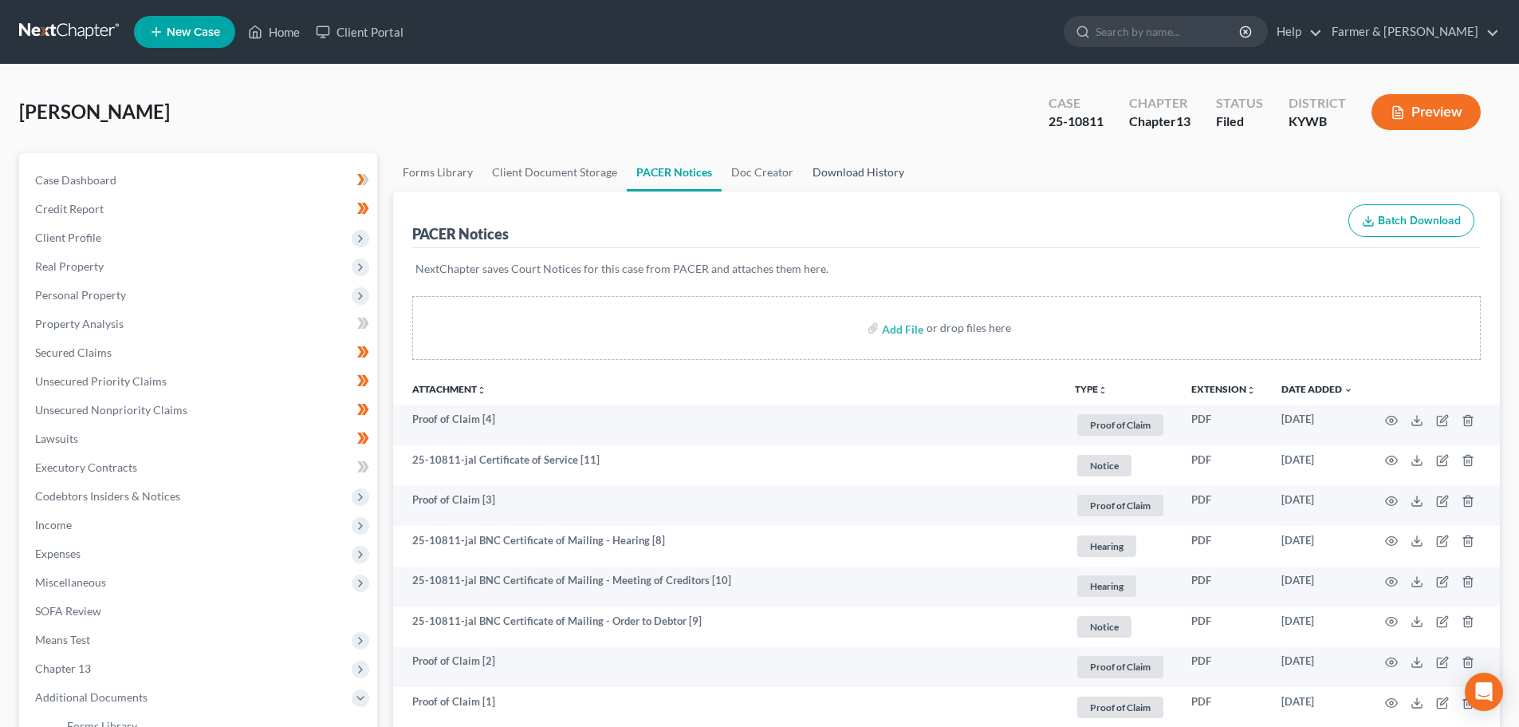
click at [845, 169] on link "Download History" at bounding box center [858, 172] width 111 height 38
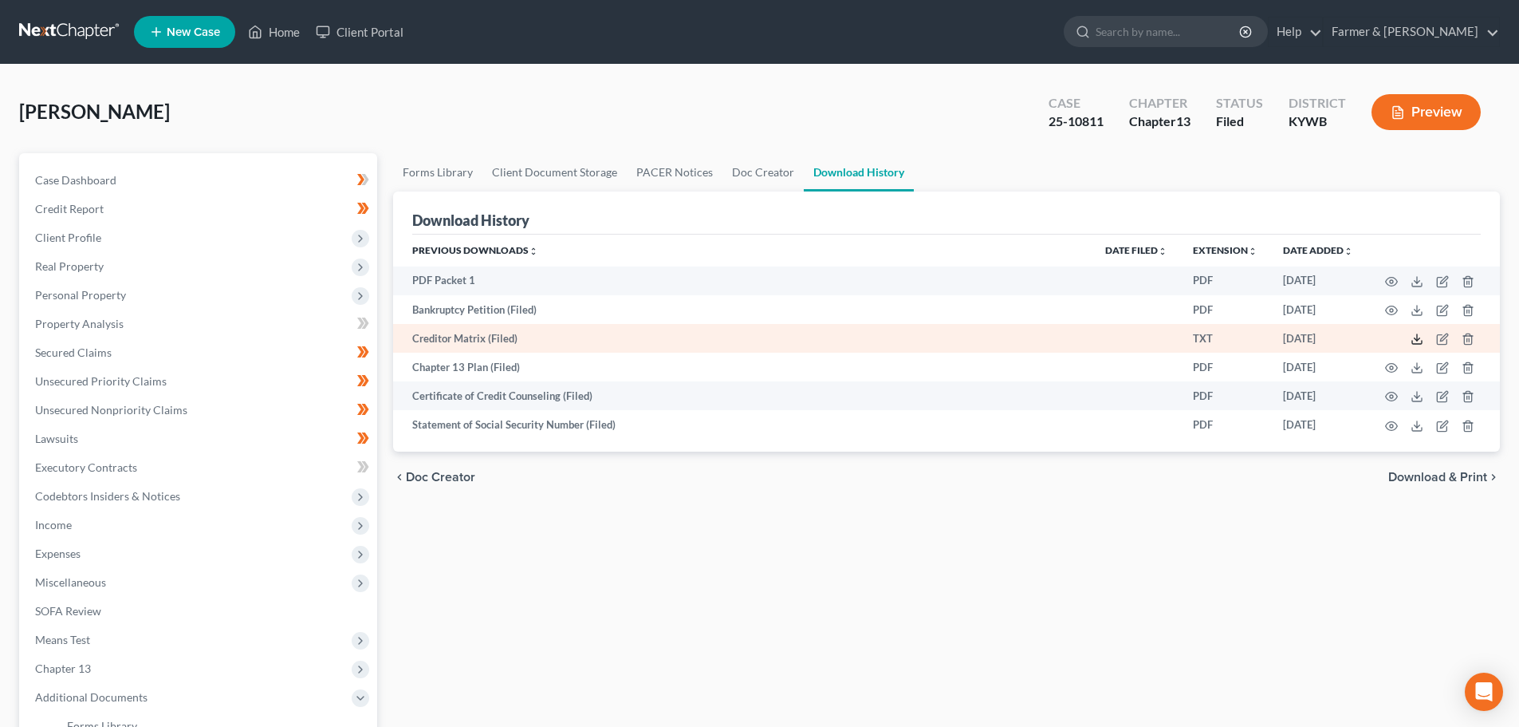
click at [1419, 339] on icon at bounding box center [1417, 339] width 13 height 13
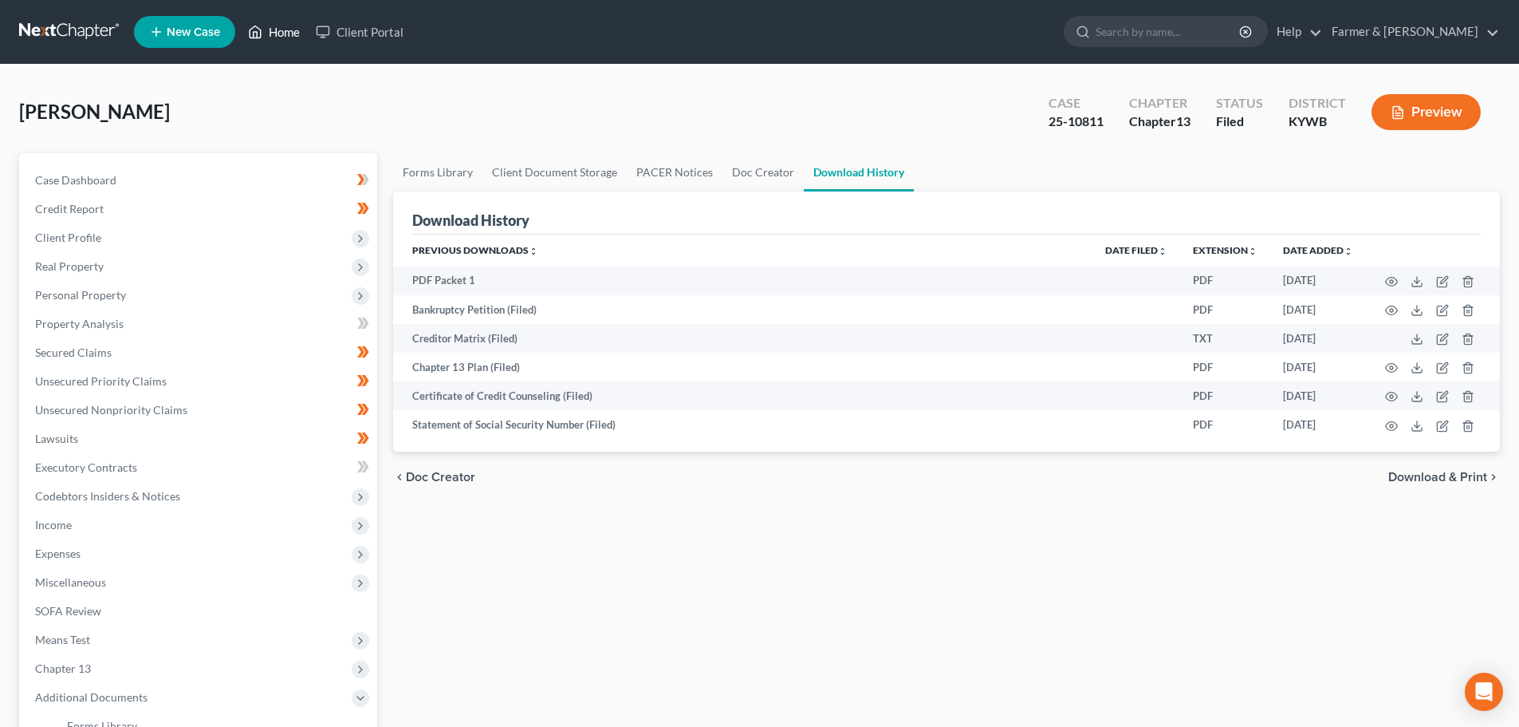
click at [282, 27] on link "Home" at bounding box center [274, 32] width 68 height 29
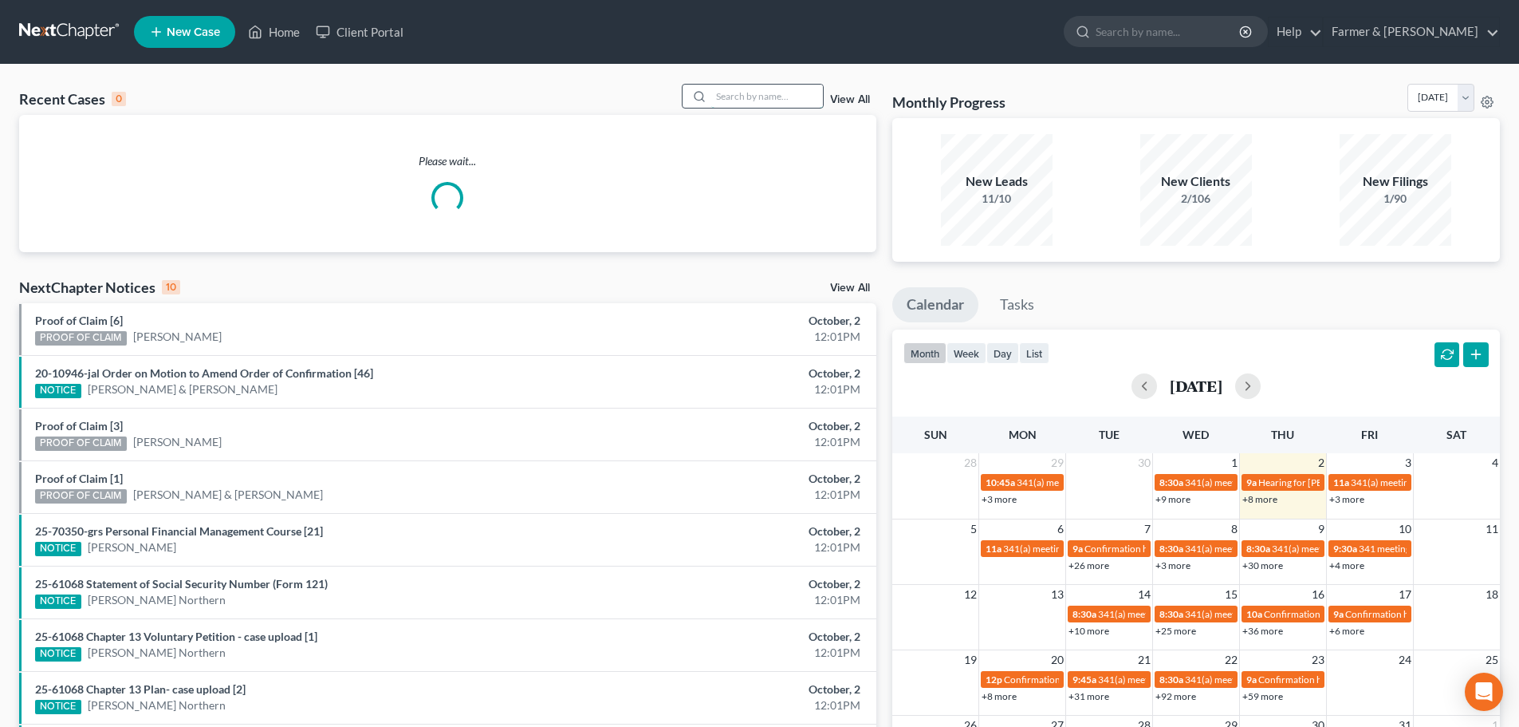
click at [732, 96] on input "search" at bounding box center [767, 96] width 112 height 23
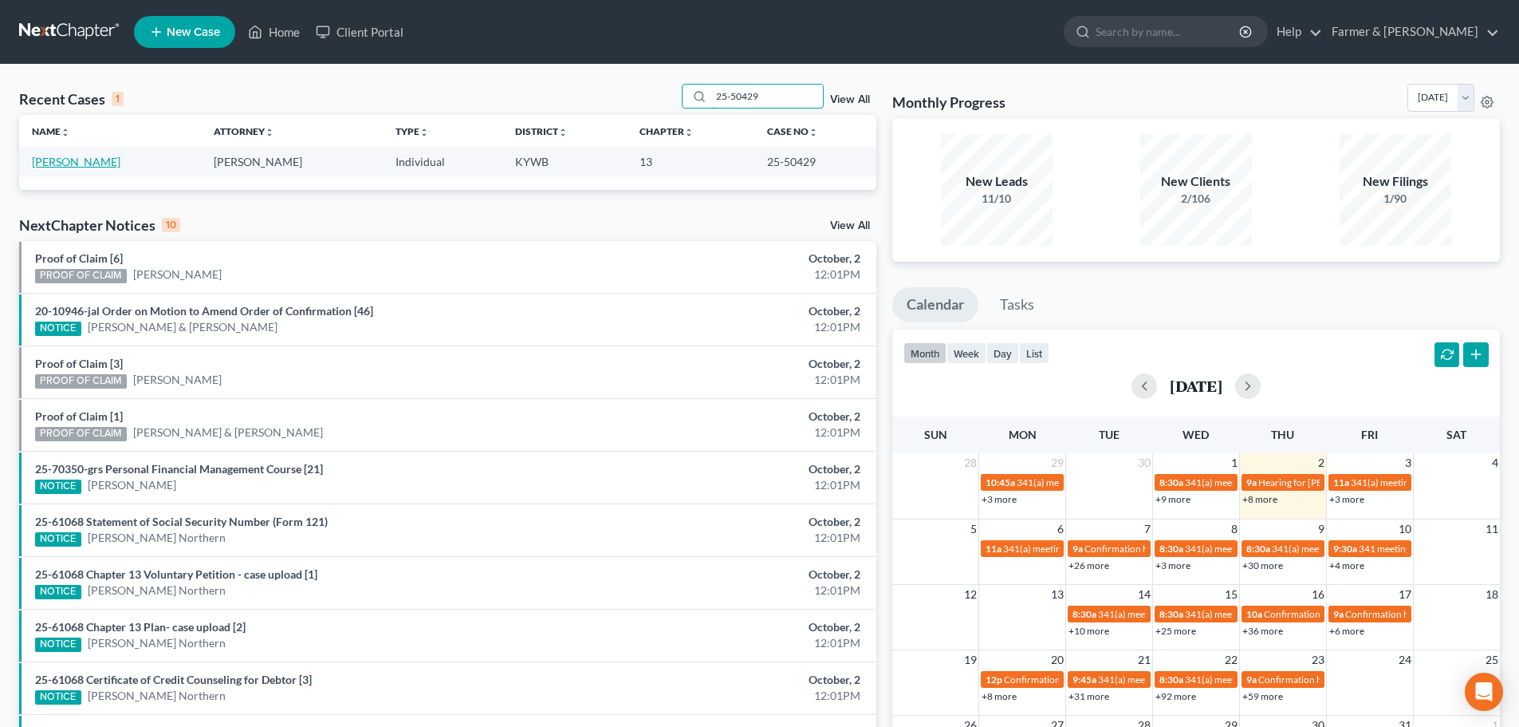
type input "25-50429"
click at [85, 162] on link "Quarles, April" at bounding box center [76, 162] width 89 height 14
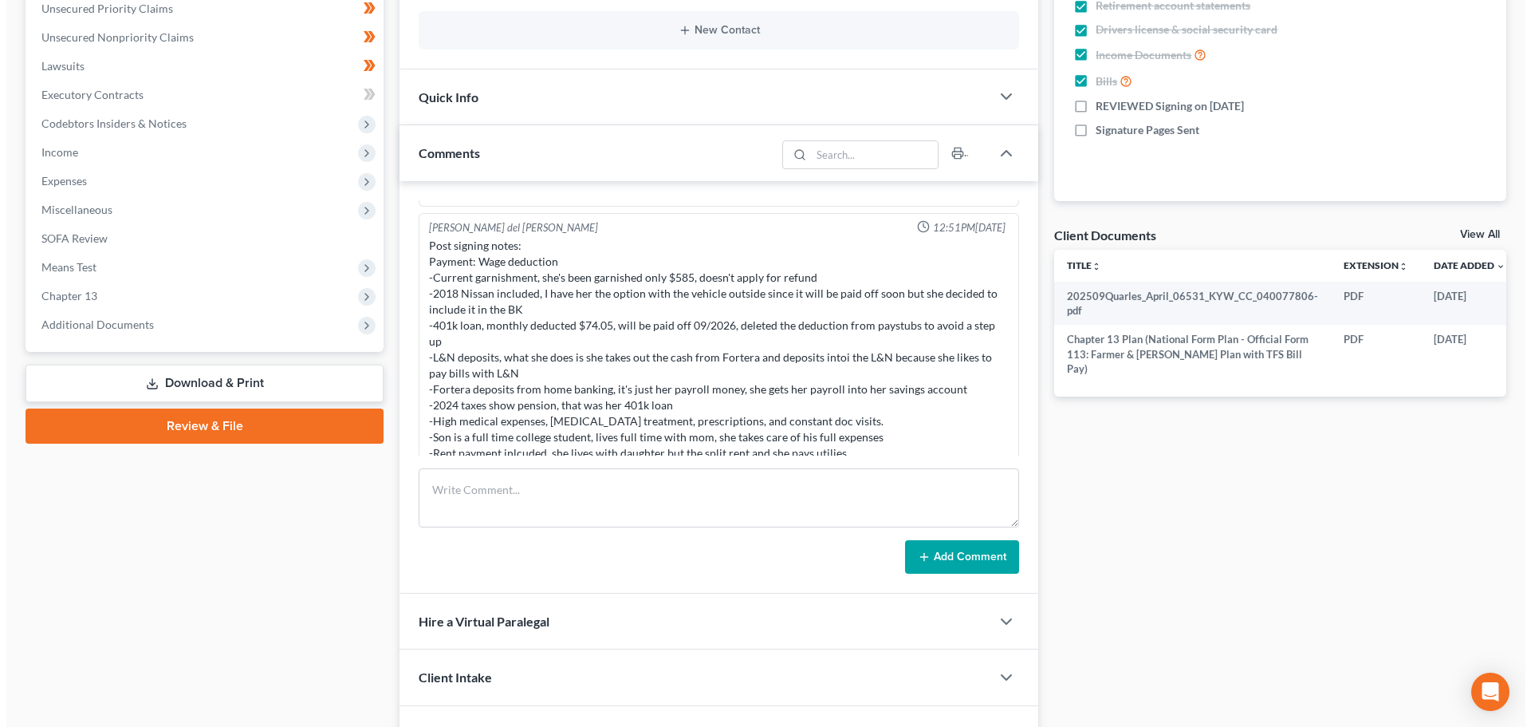
scroll to position [0, 42]
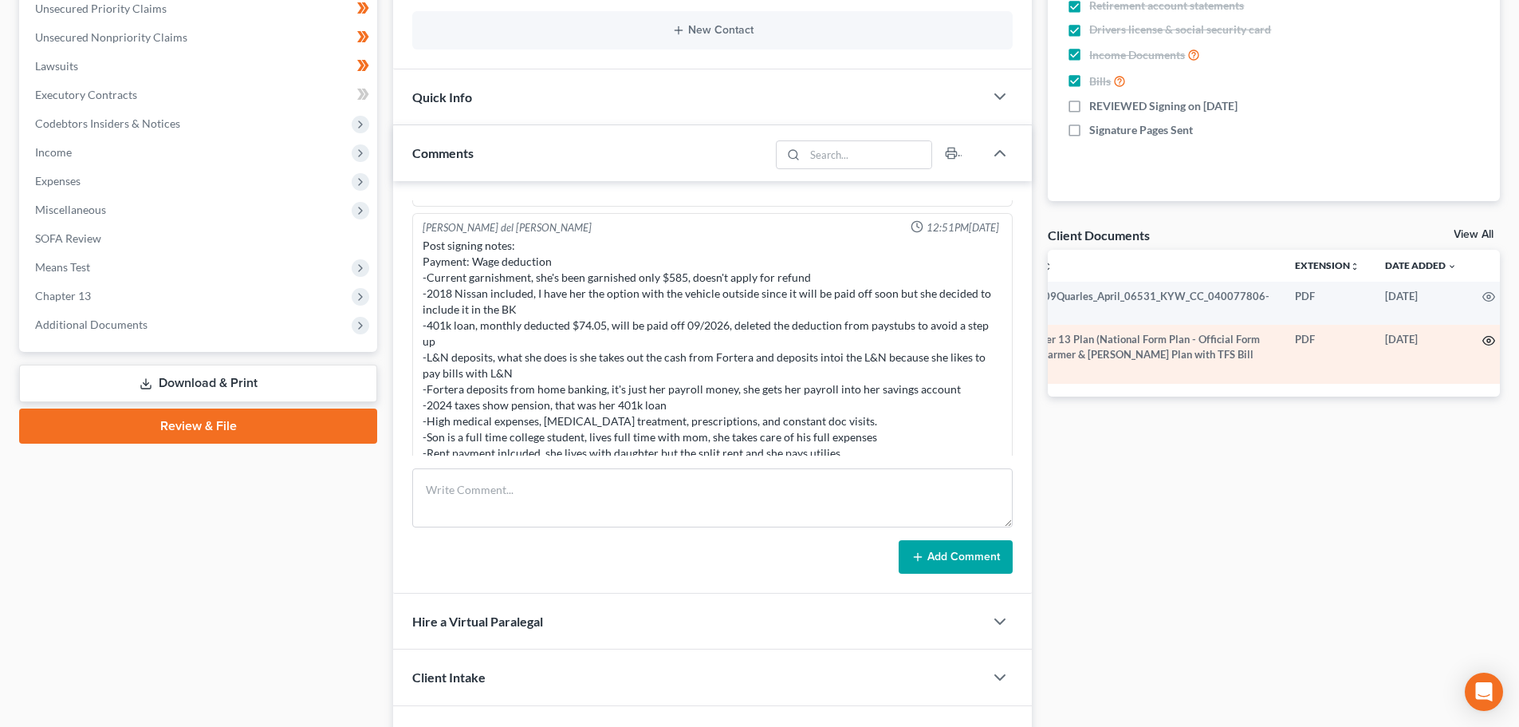
click at [1483, 338] on icon "button" at bounding box center [1489, 340] width 13 height 13
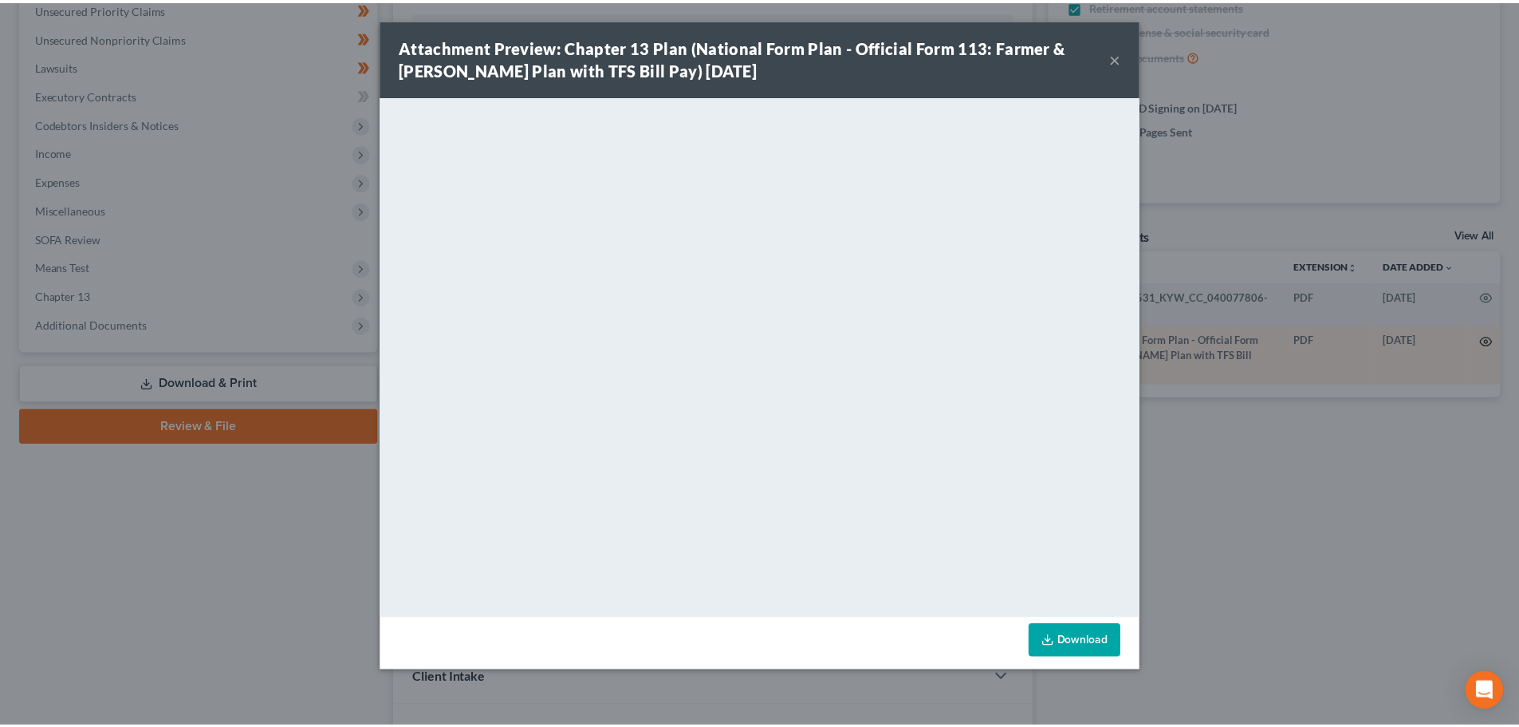
scroll to position [0, 39]
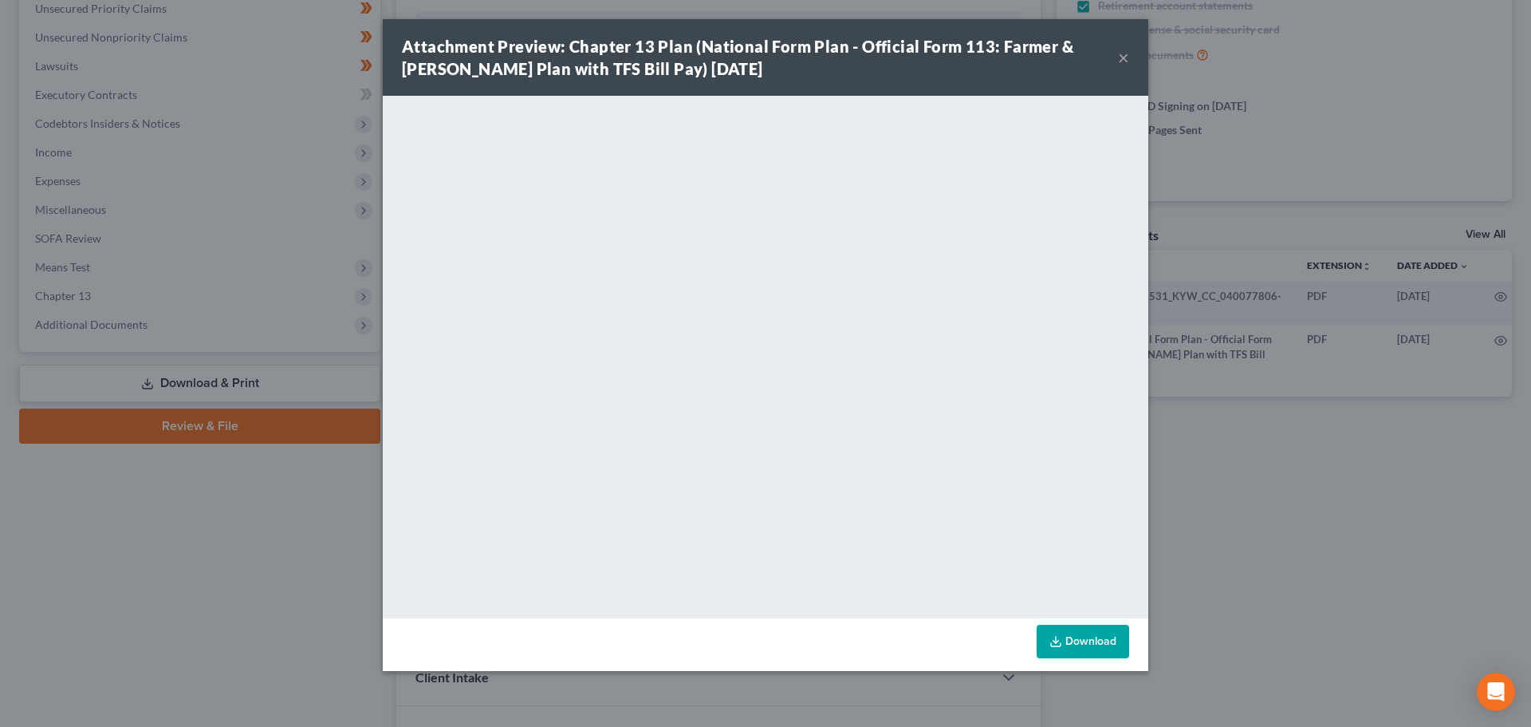
click at [1128, 55] on button "×" at bounding box center [1123, 57] width 11 height 19
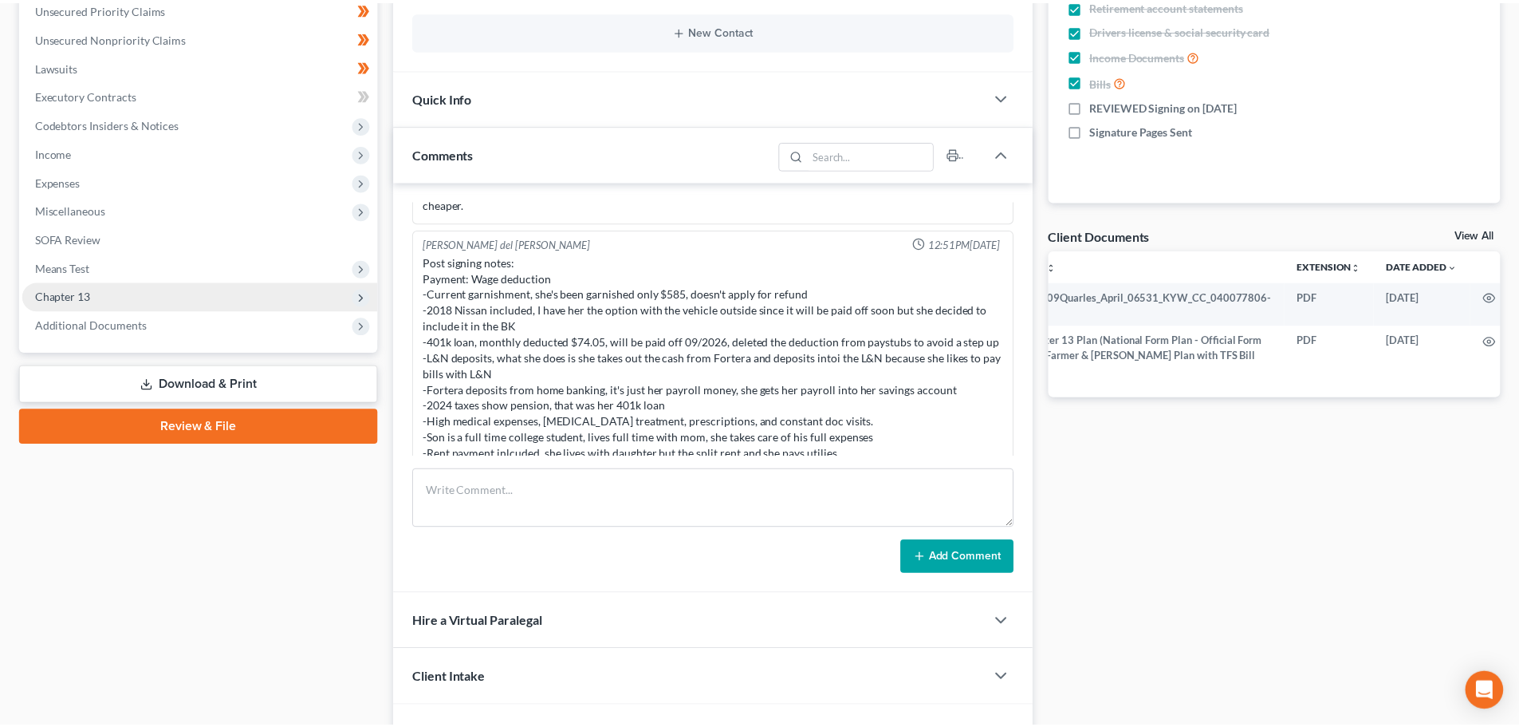
scroll to position [502, 0]
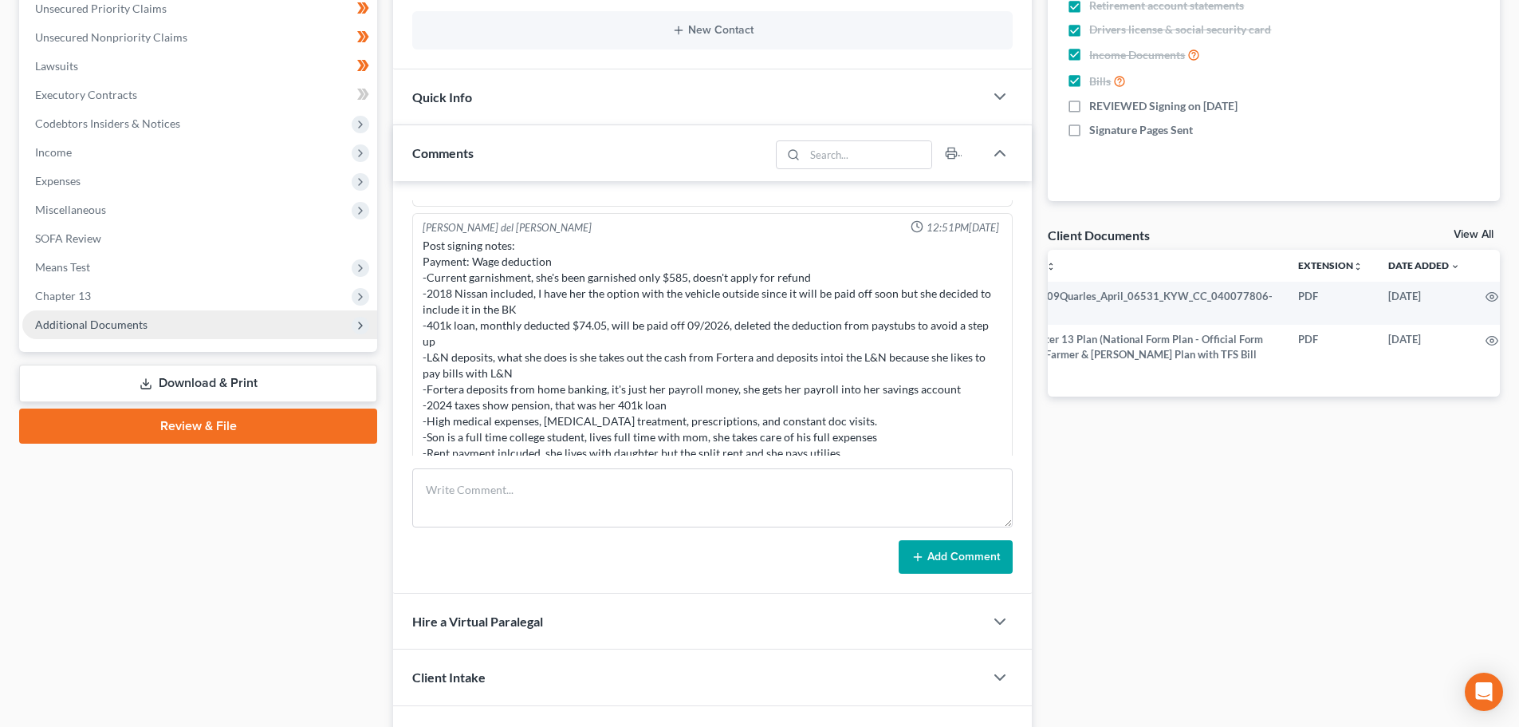
click at [116, 328] on span "Additional Documents" at bounding box center [91, 324] width 112 height 14
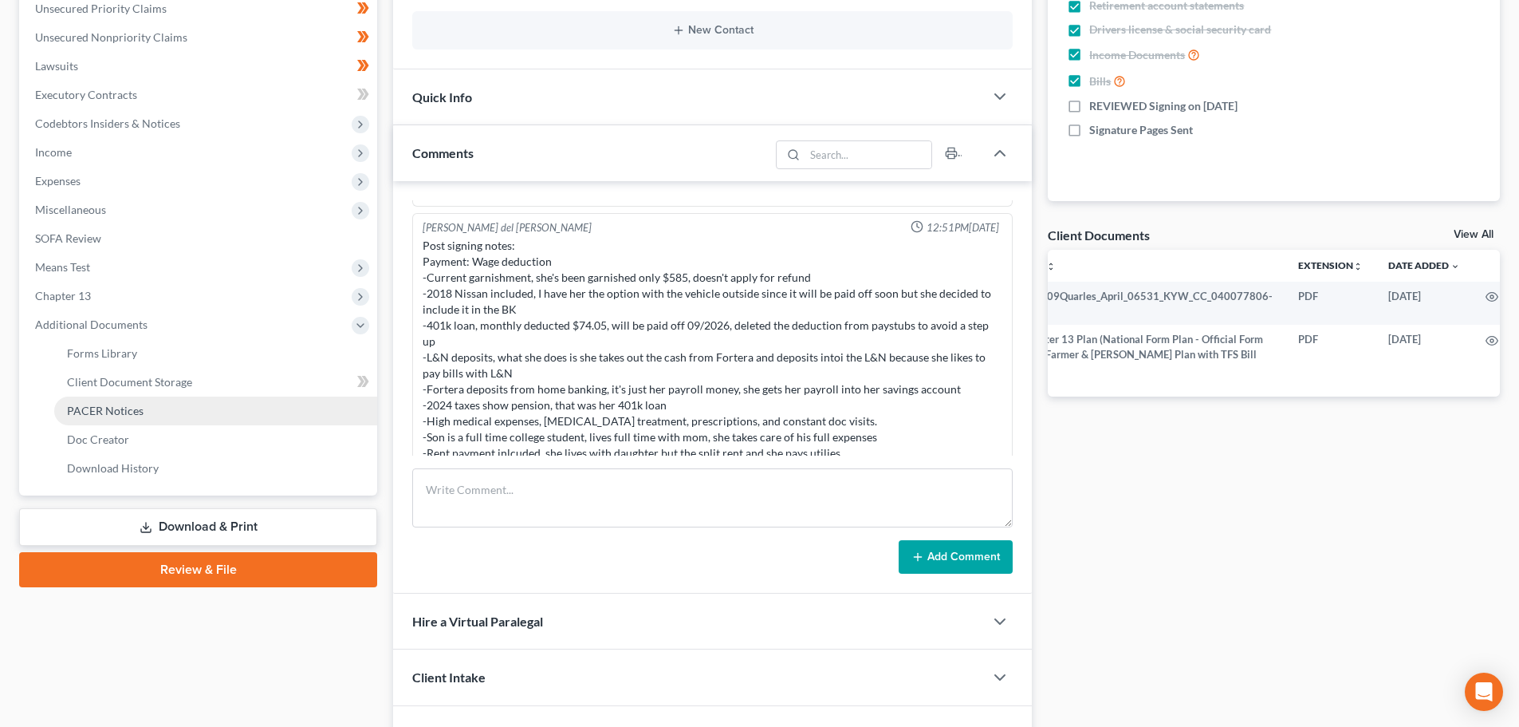
click at [122, 413] on span "PACER Notices" at bounding box center [105, 411] width 77 height 14
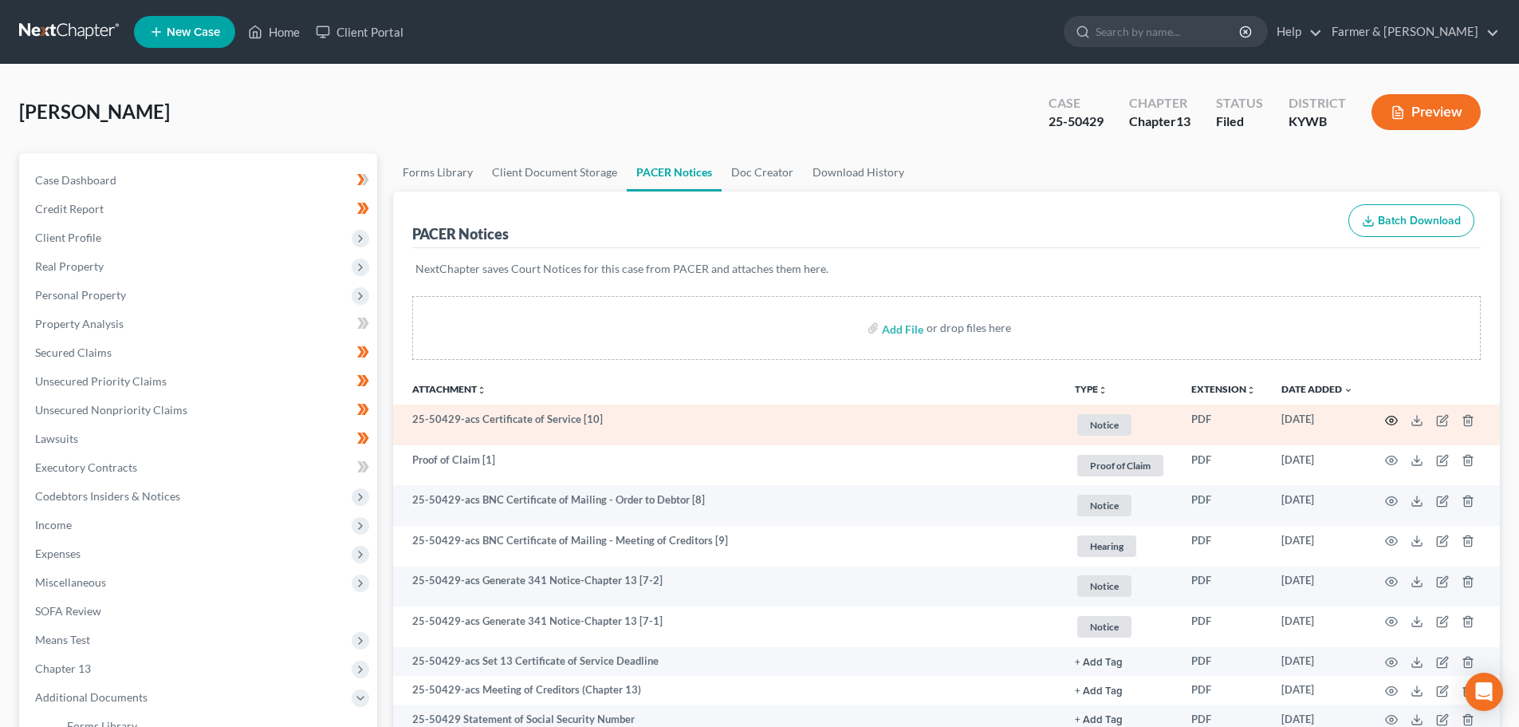
click at [1389, 419] on icon "button" at bounding box center [1391, 420] width 13 height 13
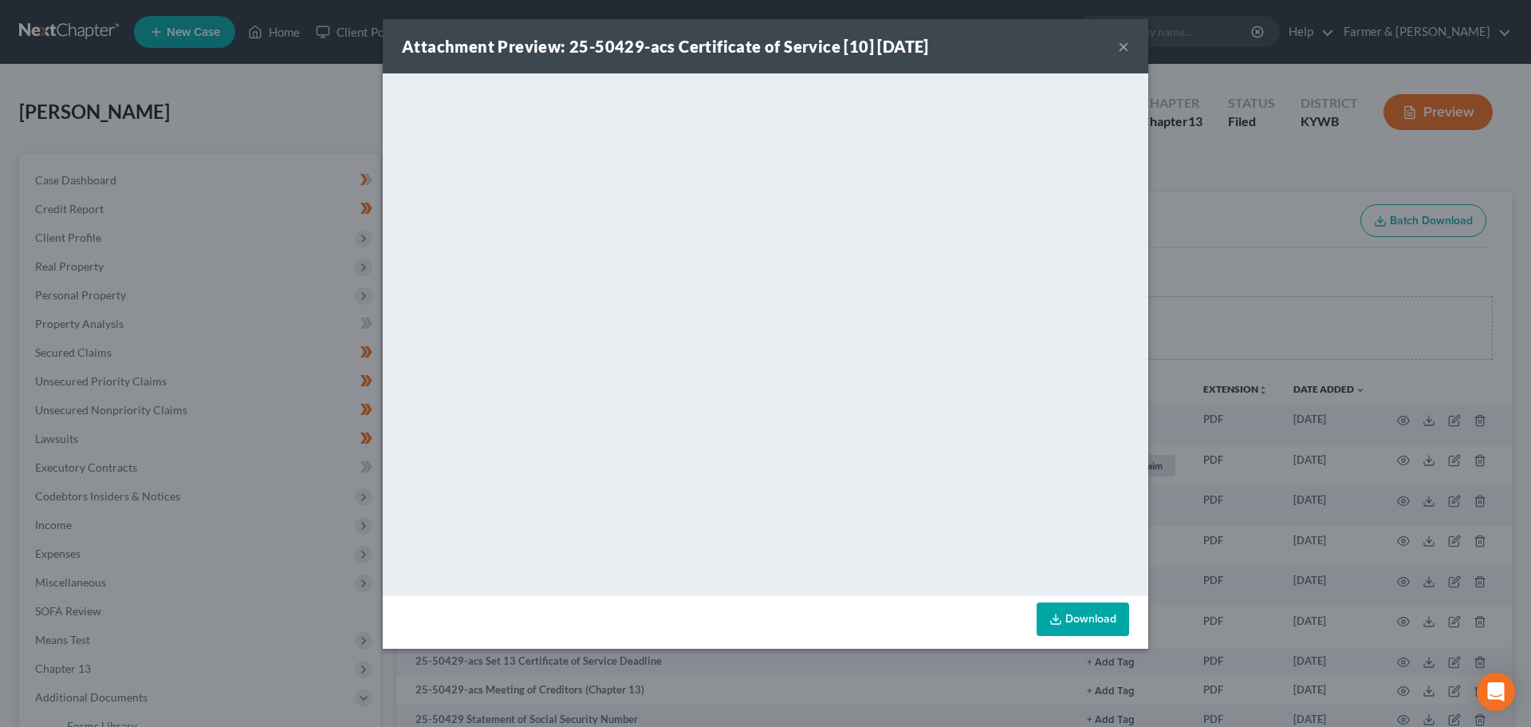
click at [1124, 40] on button "×" at bounding box center [1123, 46] width 11 height 19
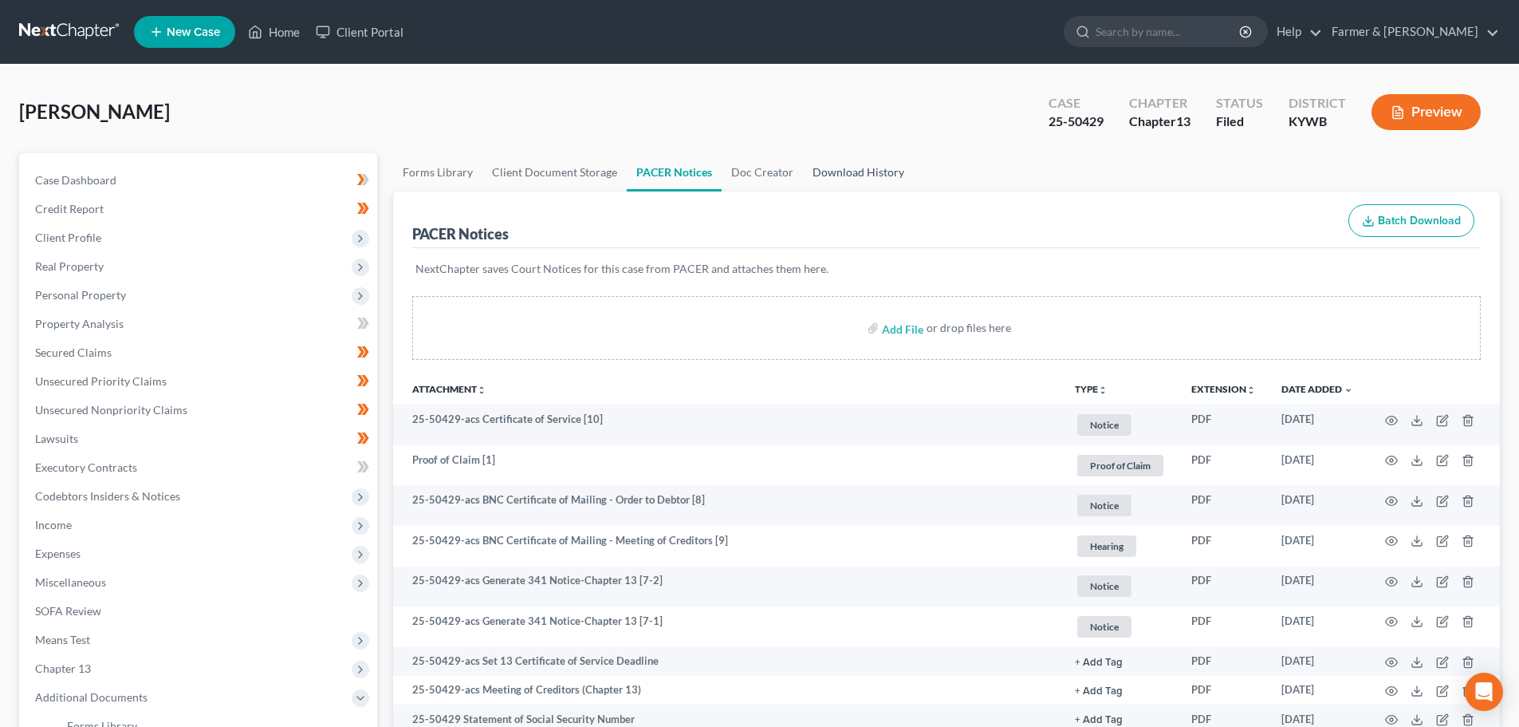
click at [860, 163] on link "Download History" at bounding box center [858, 172] width 111 height 38
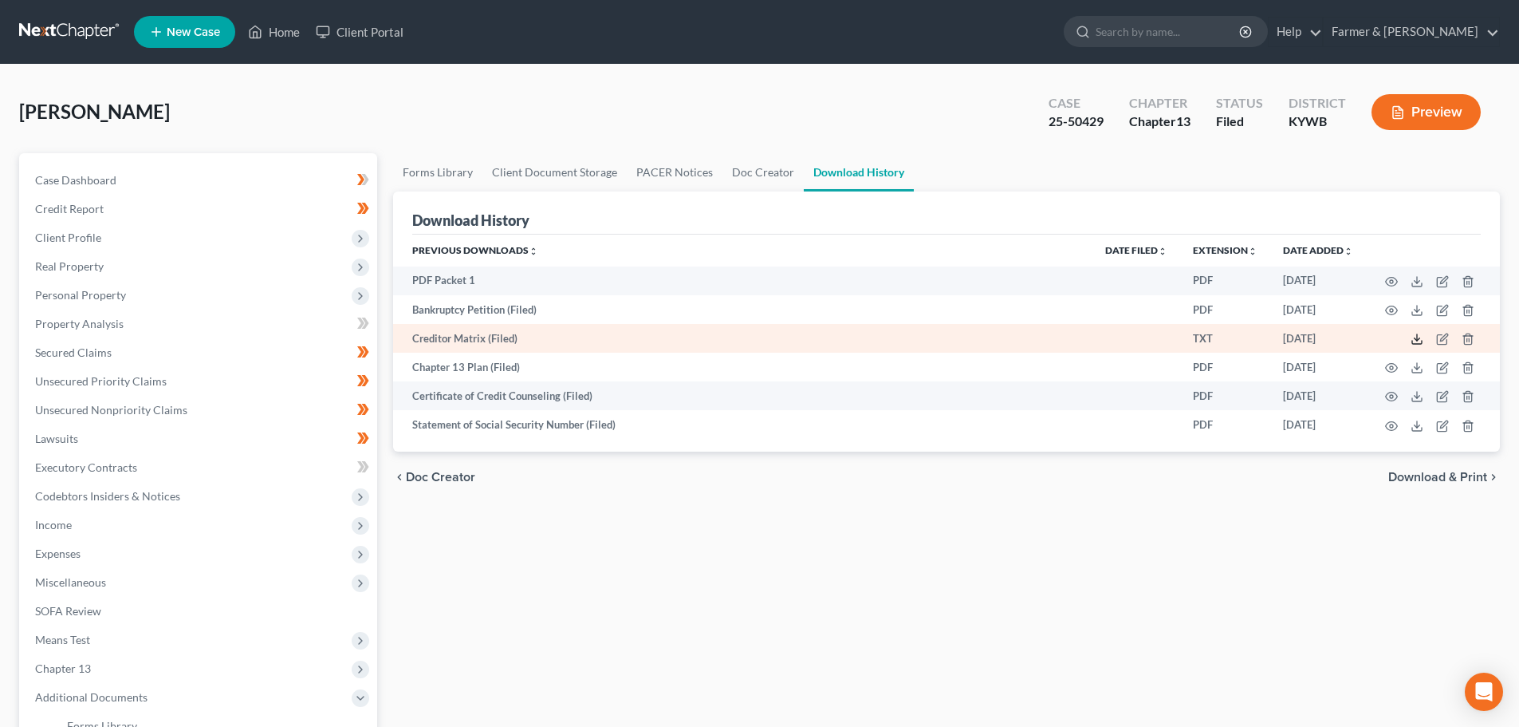
click at [1420, 341] on icon at bounding box center [1417, 339] width 13 height 13
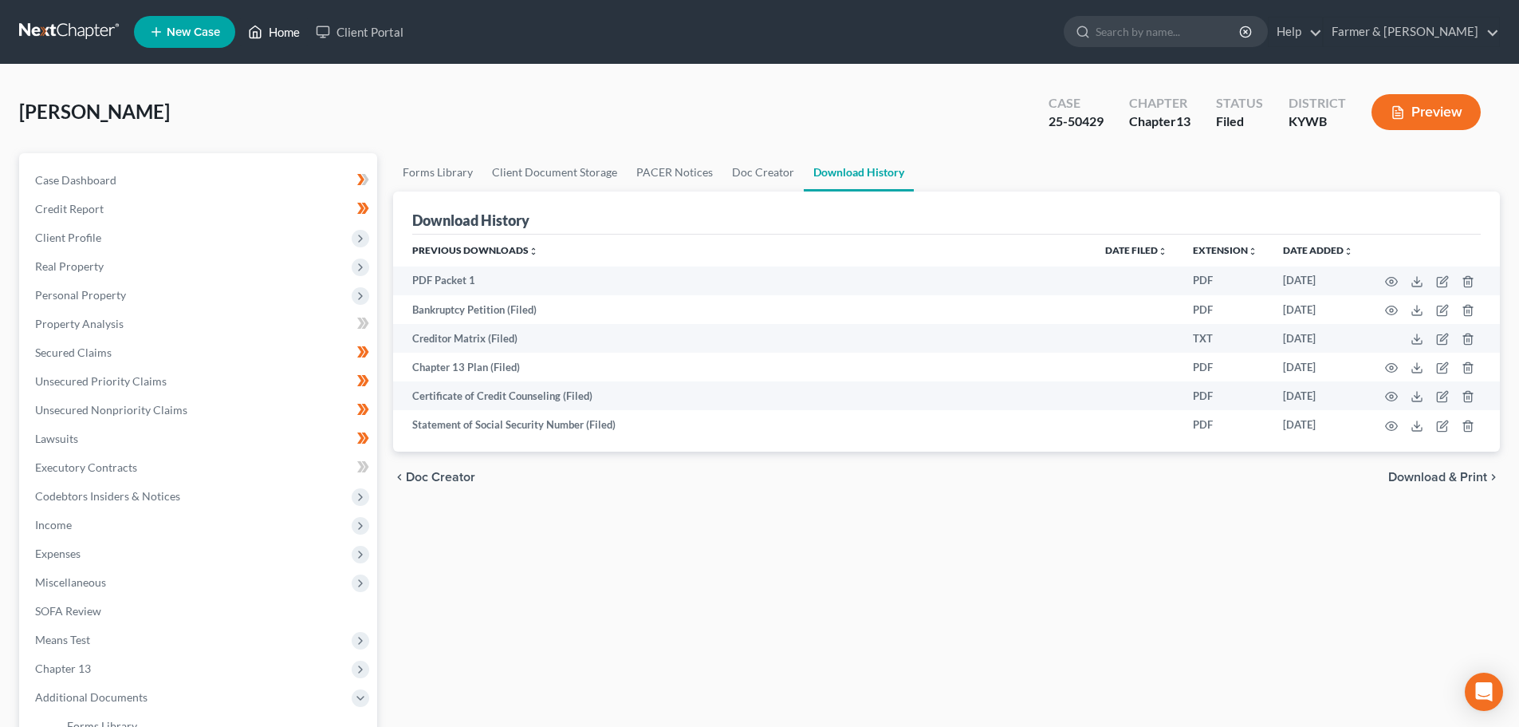
click at [286, 30] on link "Home" at bounding box center [274, 32] width 68 height 29
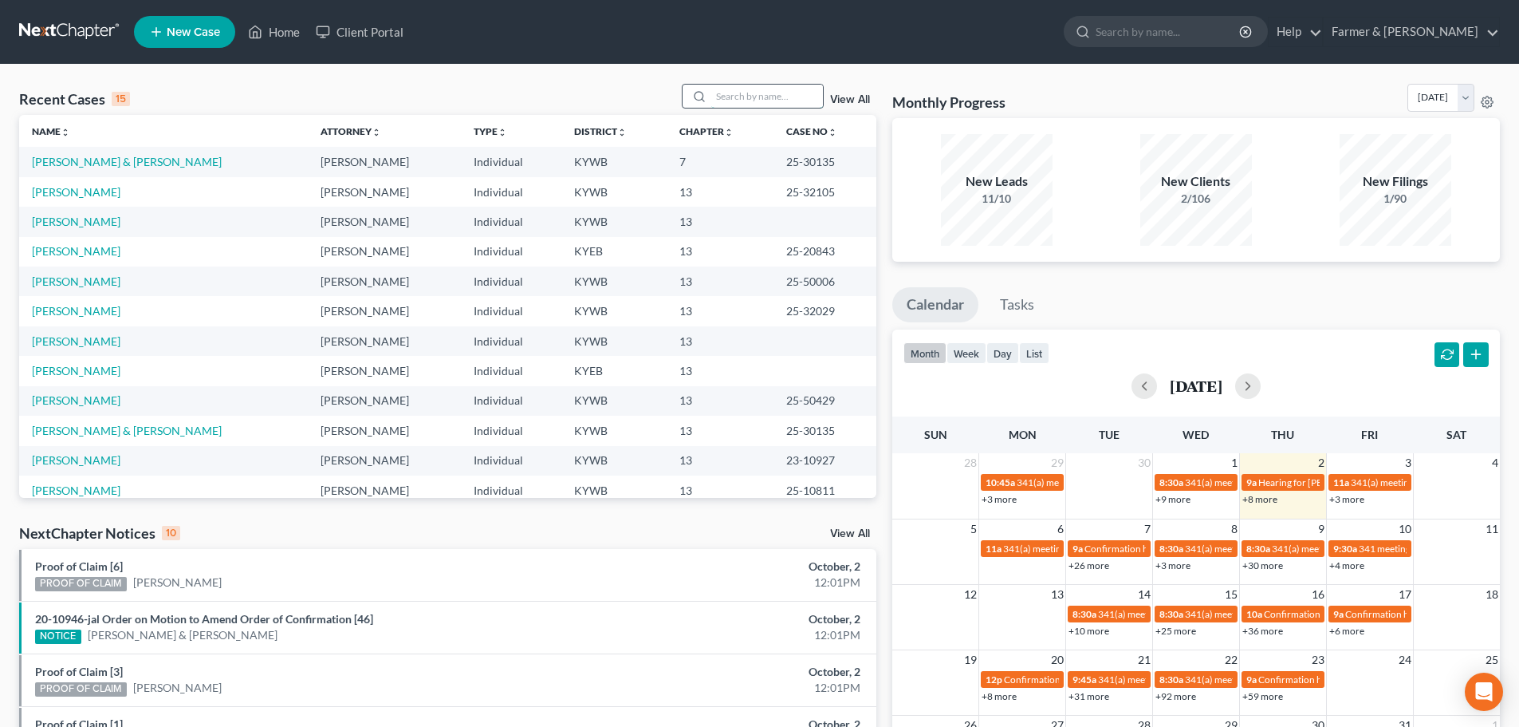
click at [742, 102] on input "search" at bounding box center [767, 96] width 112 height 23
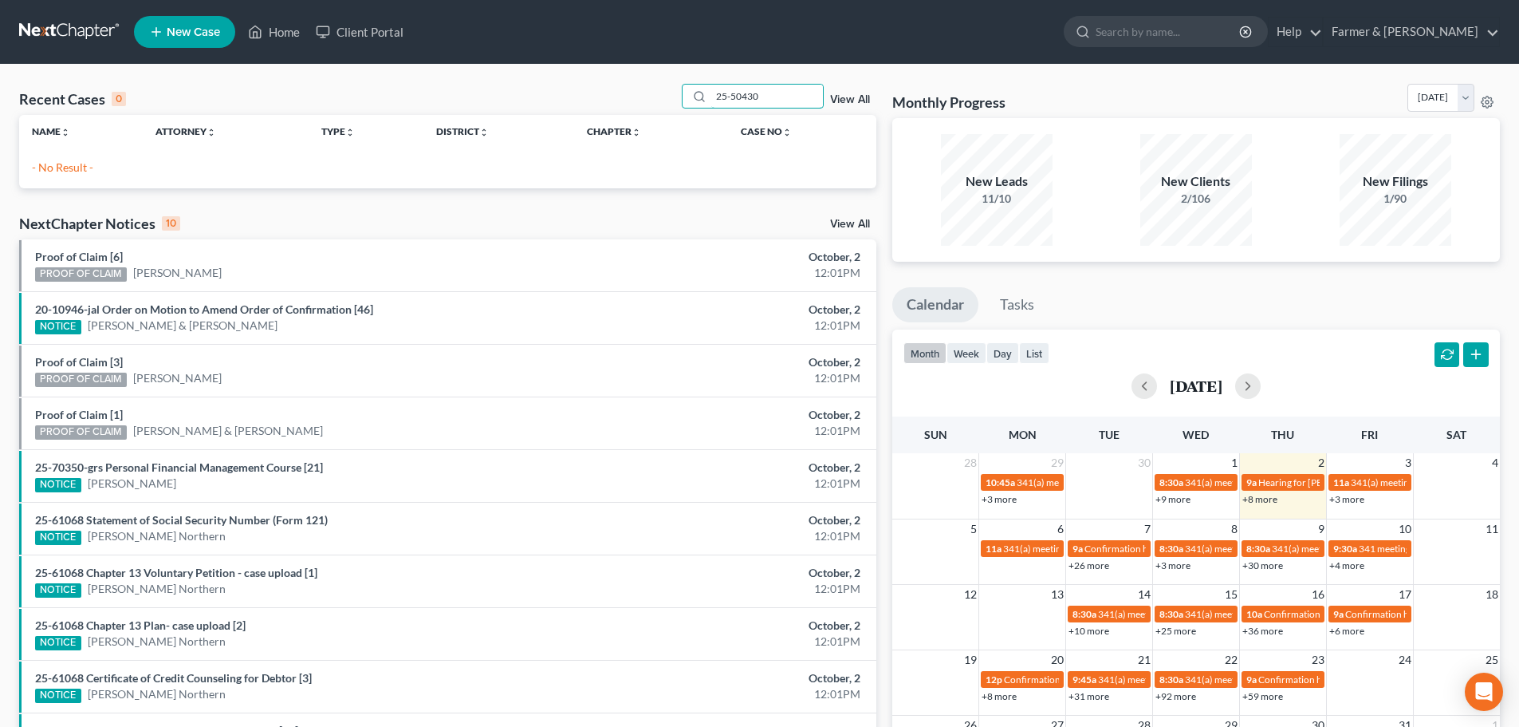
drag, startPoint x: 727, startPoint y: 97, endPoint x: 626, endPoint y: 90, distance: 101.5
click at [626, 90] on div "Recent Cases 0 25-50430 View All" at bounding box center [447, 99] width 857 height 31
click at [735, 96] on input "john stuewe" at bounding box center [767, 96] width 112 height 23
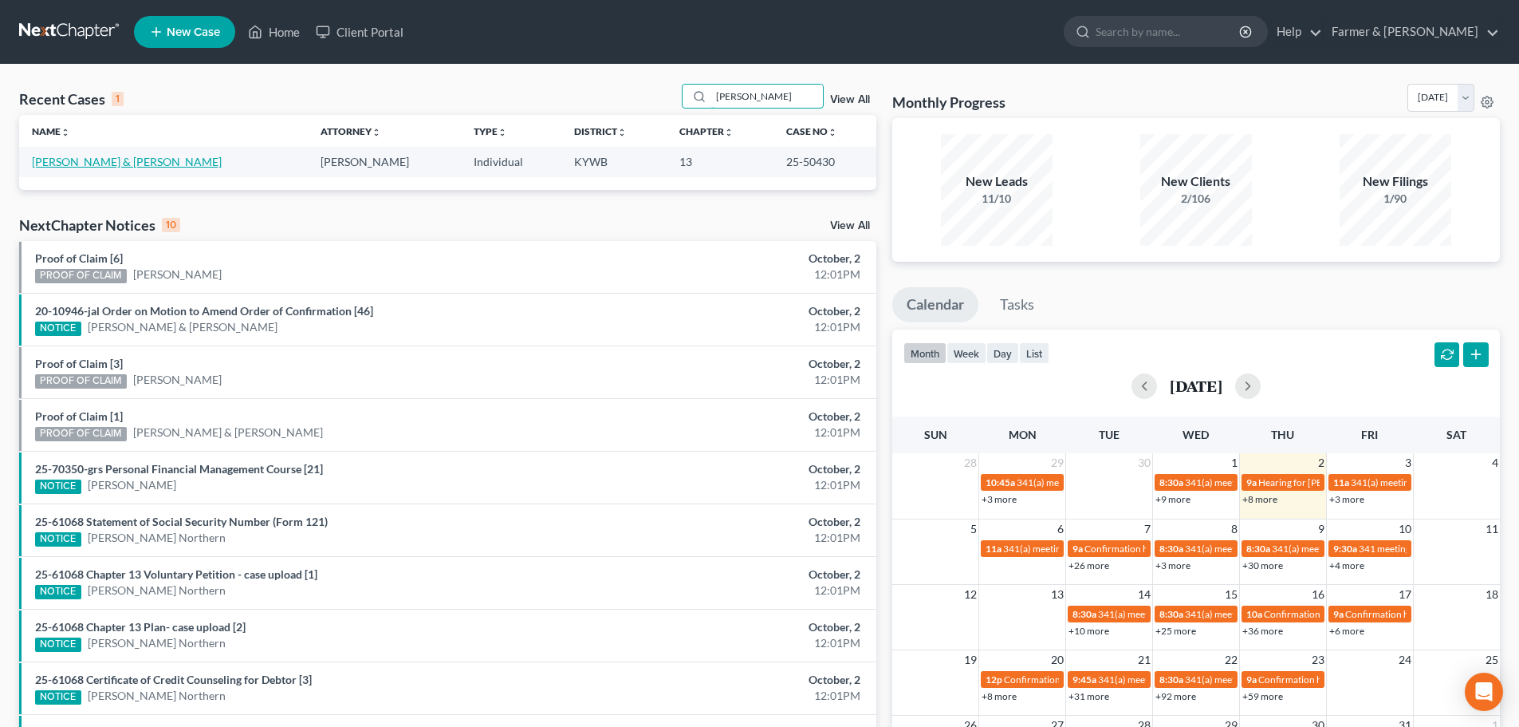
type input "jason stuewe"
click at [93, 158] on link "Stuewe, Jason & Maria" at bounding box center [127, 162] width 190 height 14
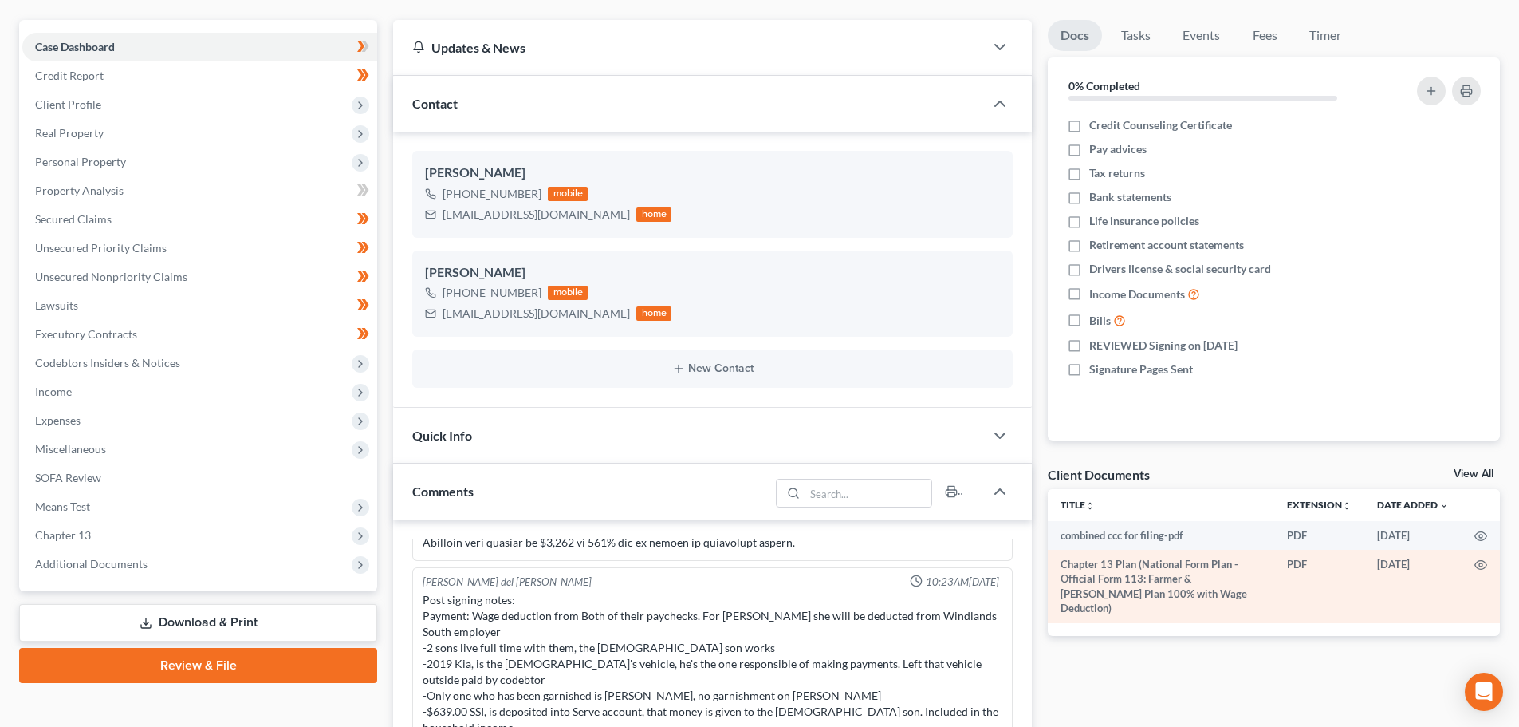
scroll to position [186, 0]
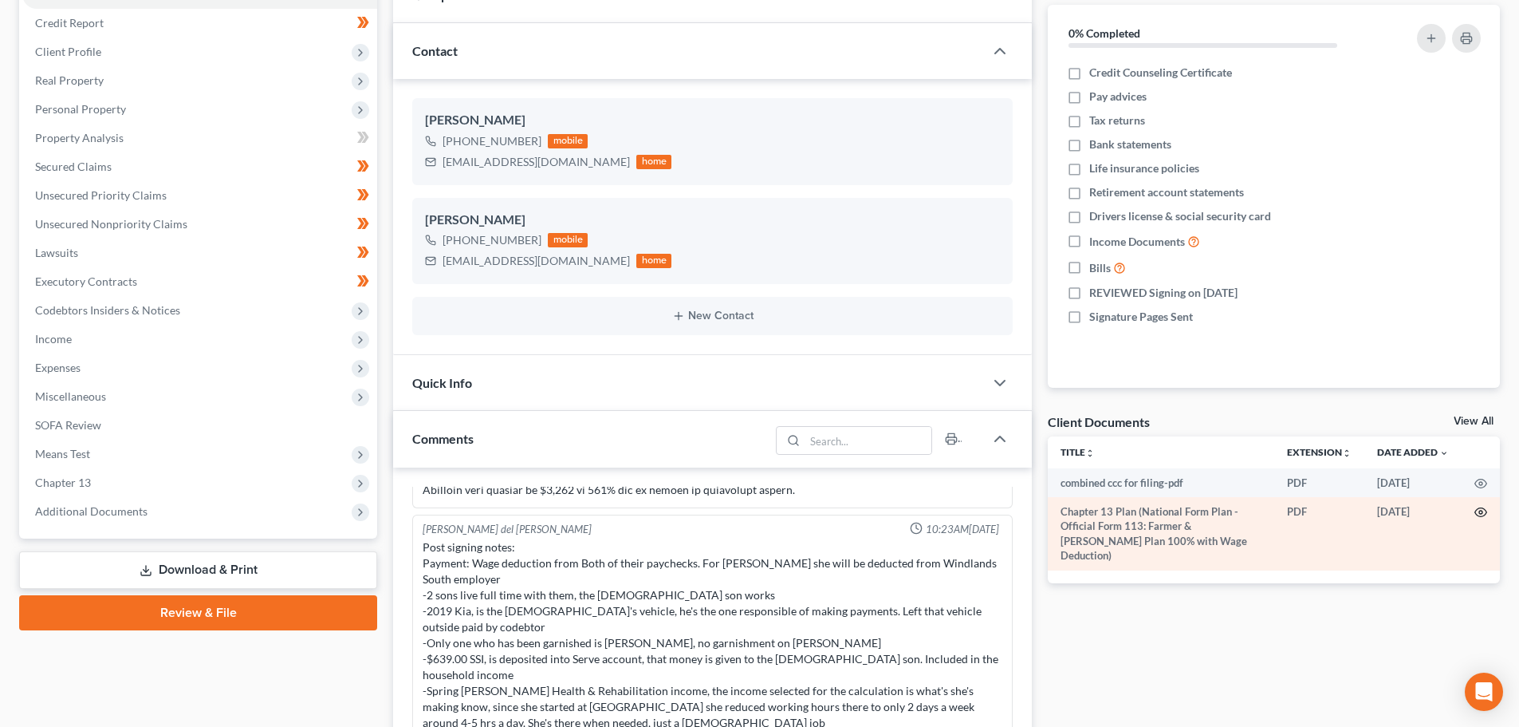
click at [1479, 510] on icon "button" at bounding box center [1481, 512] width 13 height 13
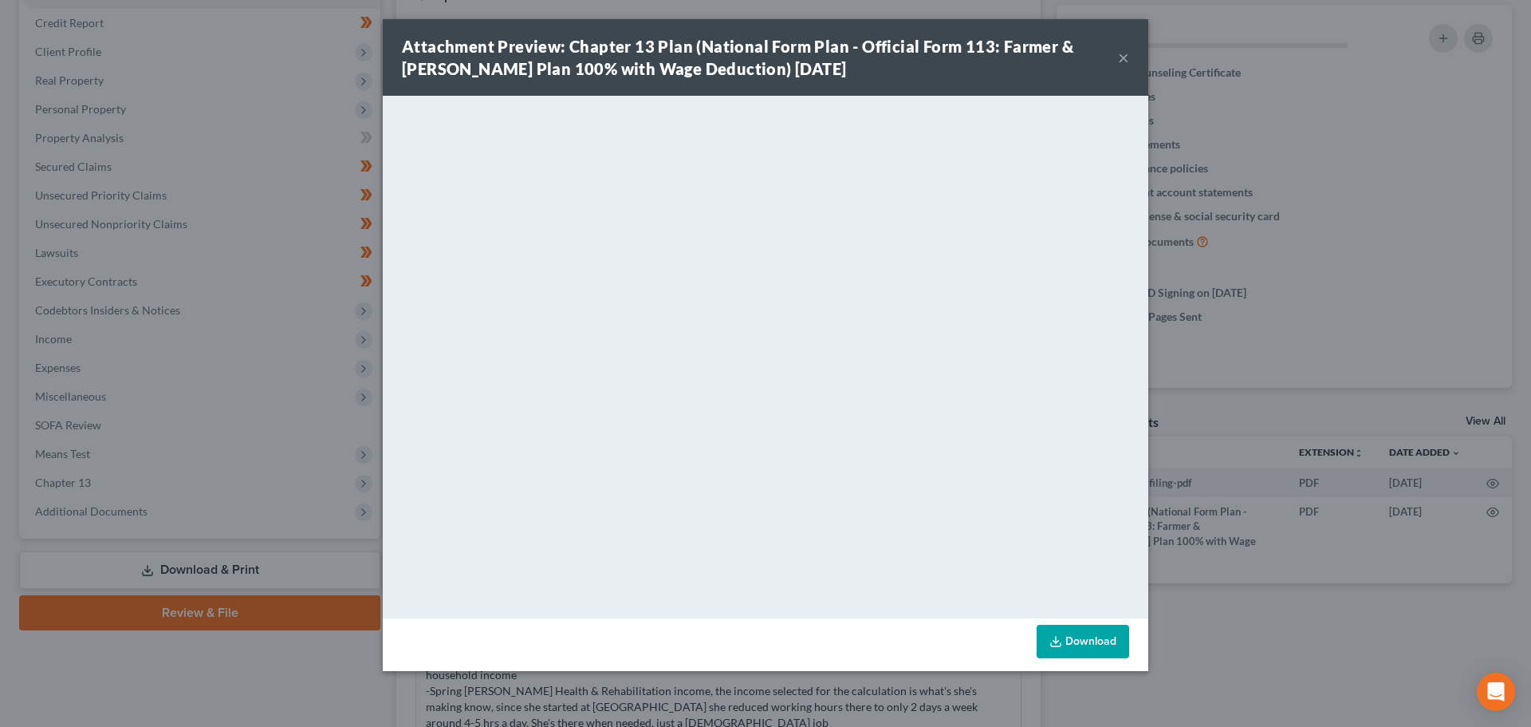
click at [1120, 54] on button "×" at bounding box center [1123, 57] width 11 height 19
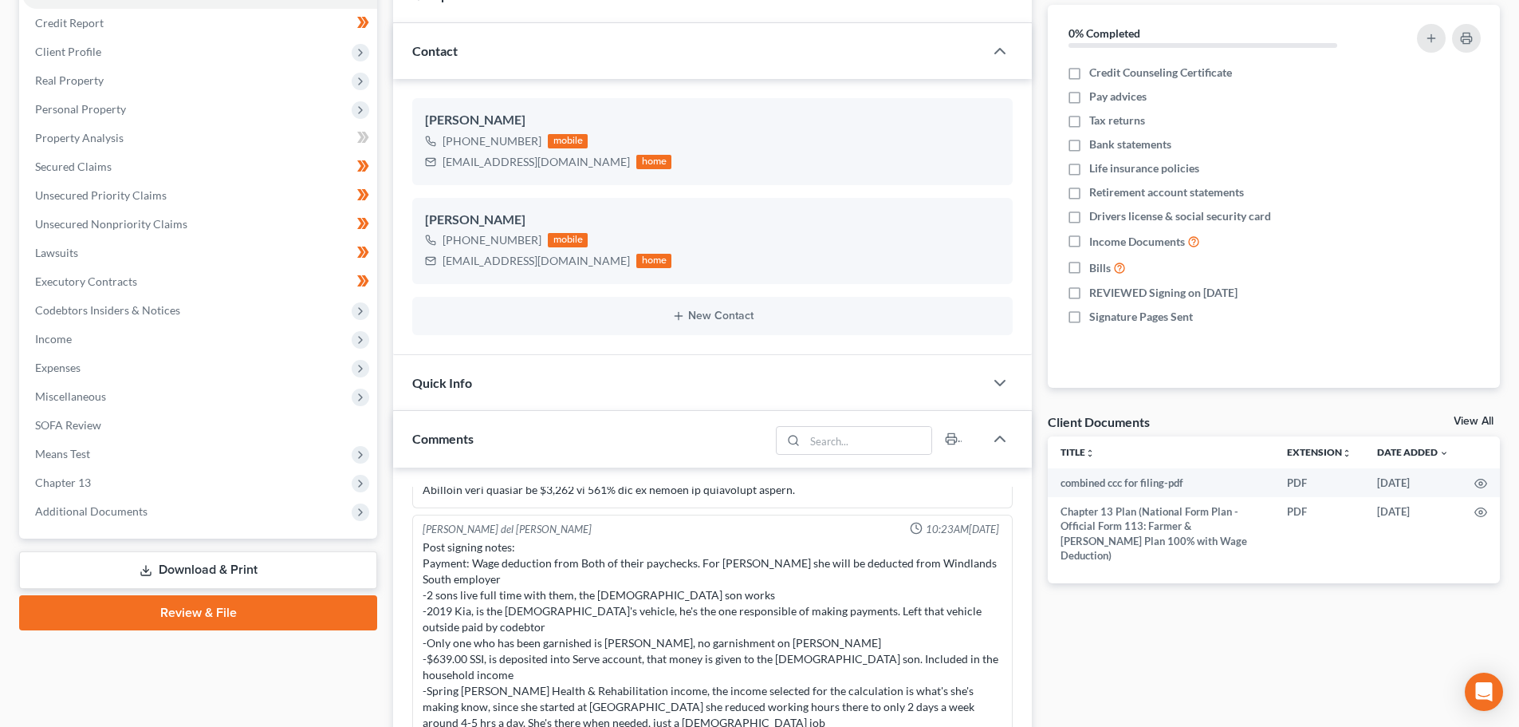
click at [1120, 54] on div at bounding box center [759, 363] width 1519 height 727
click at [99, 509] on span "Additional Documents" at bounding box center [91, 511] width 112 height 14
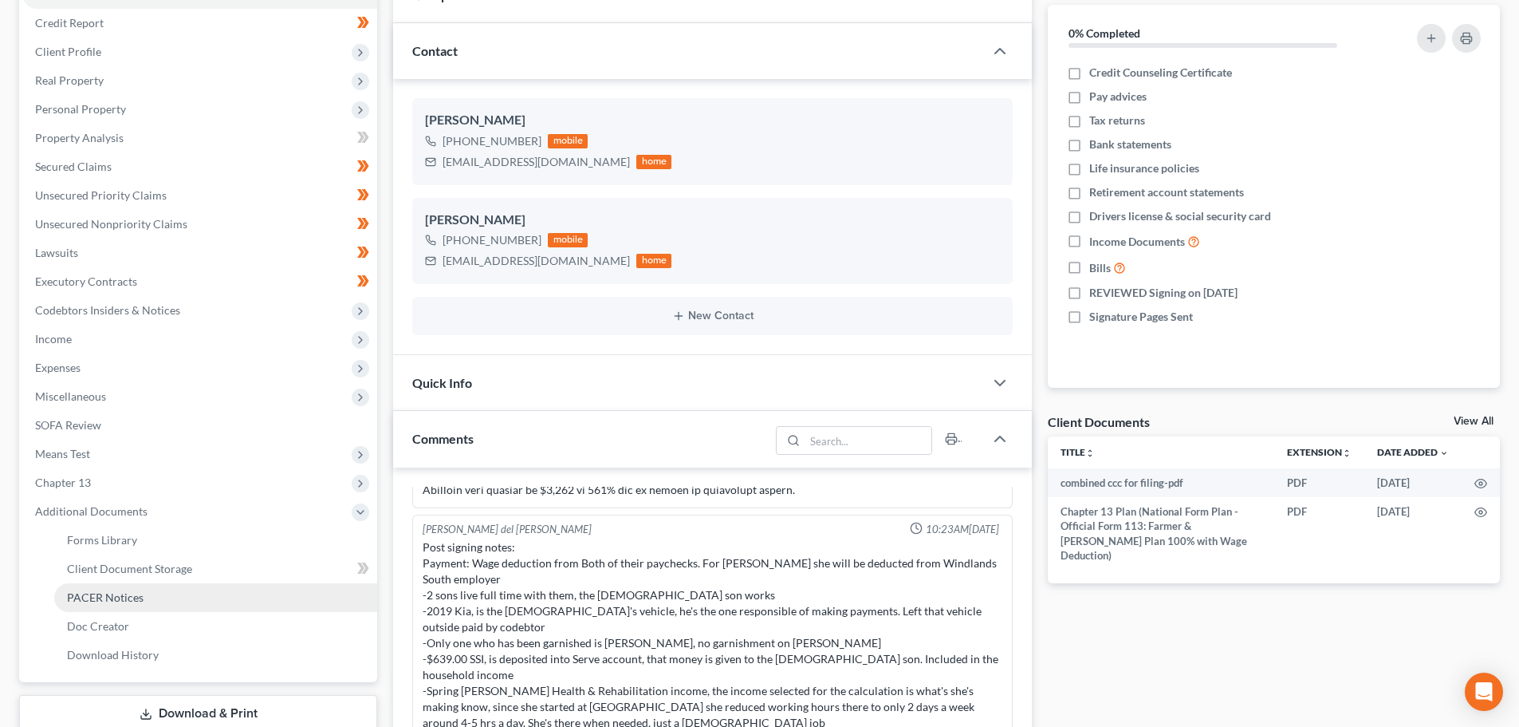
click at [139, 597] on span "PACER Notices" at bounding box center [105, 597] width 77 height 14
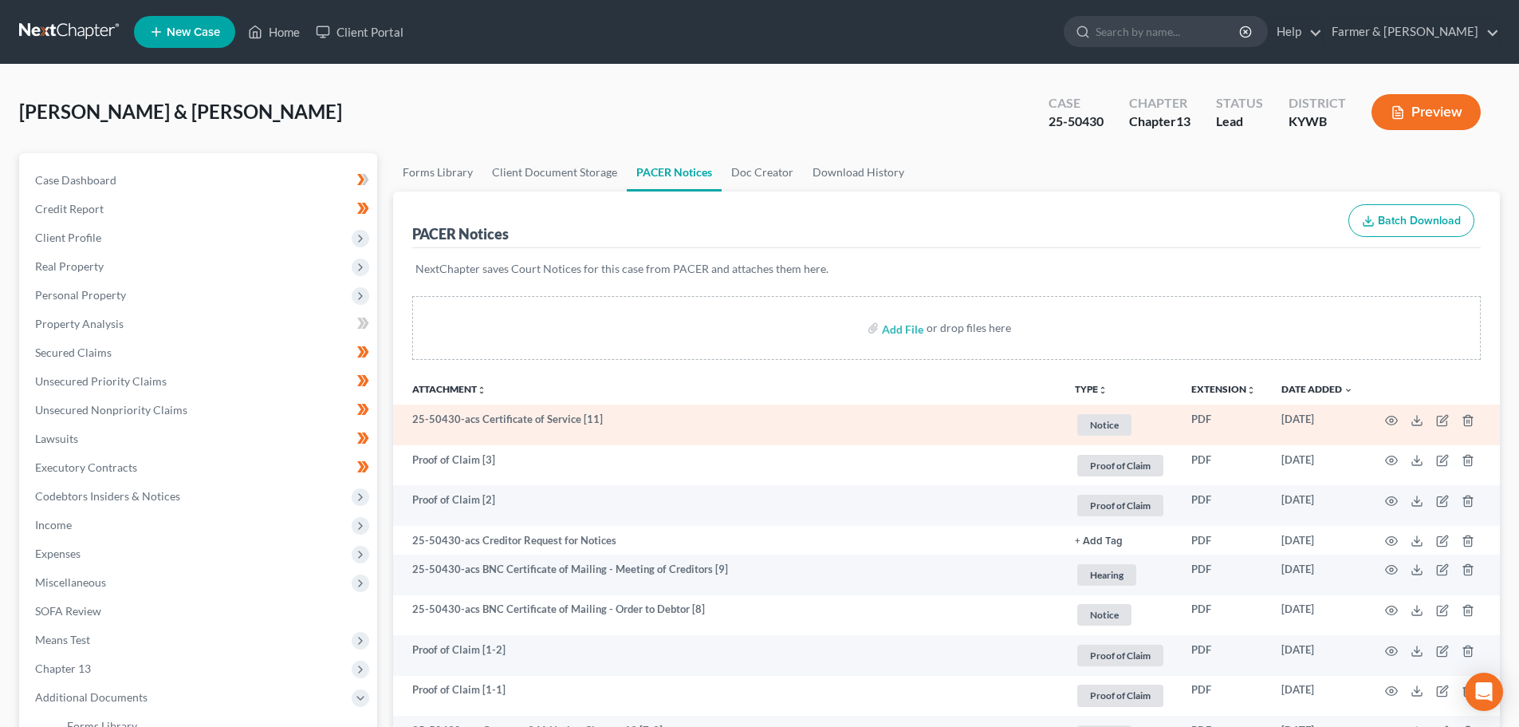
click at [1399, 412] on td at bounding box center [1433, 424] width 134 height 41
click at [1382, 423] on td at bounding box center [1433, 424] width 134 height 41
click at [1390, 417] on icon "button" at bounding box center [1391, 420] width 13 height 13
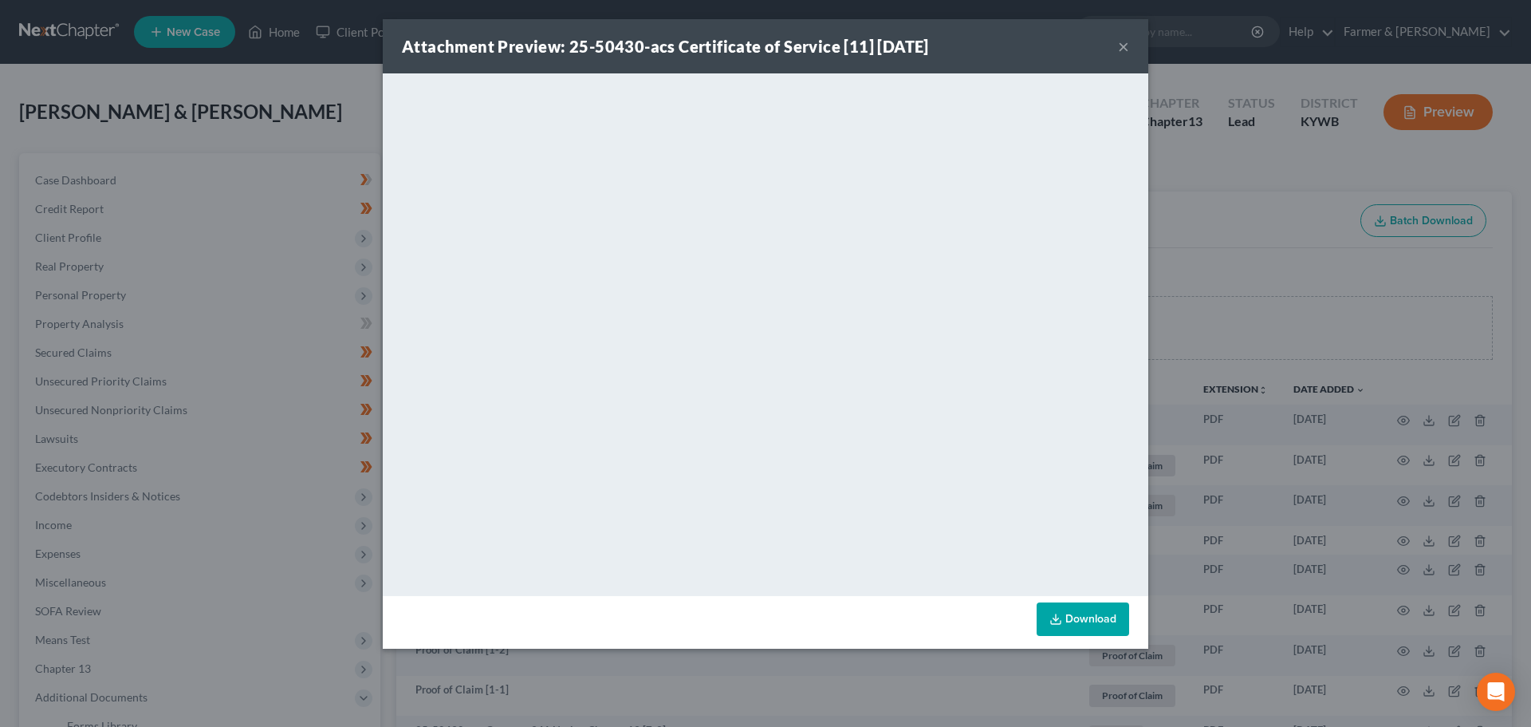
click at [1122, 43] on button "×" at bounding box center [1123, 46] width 11 height 19
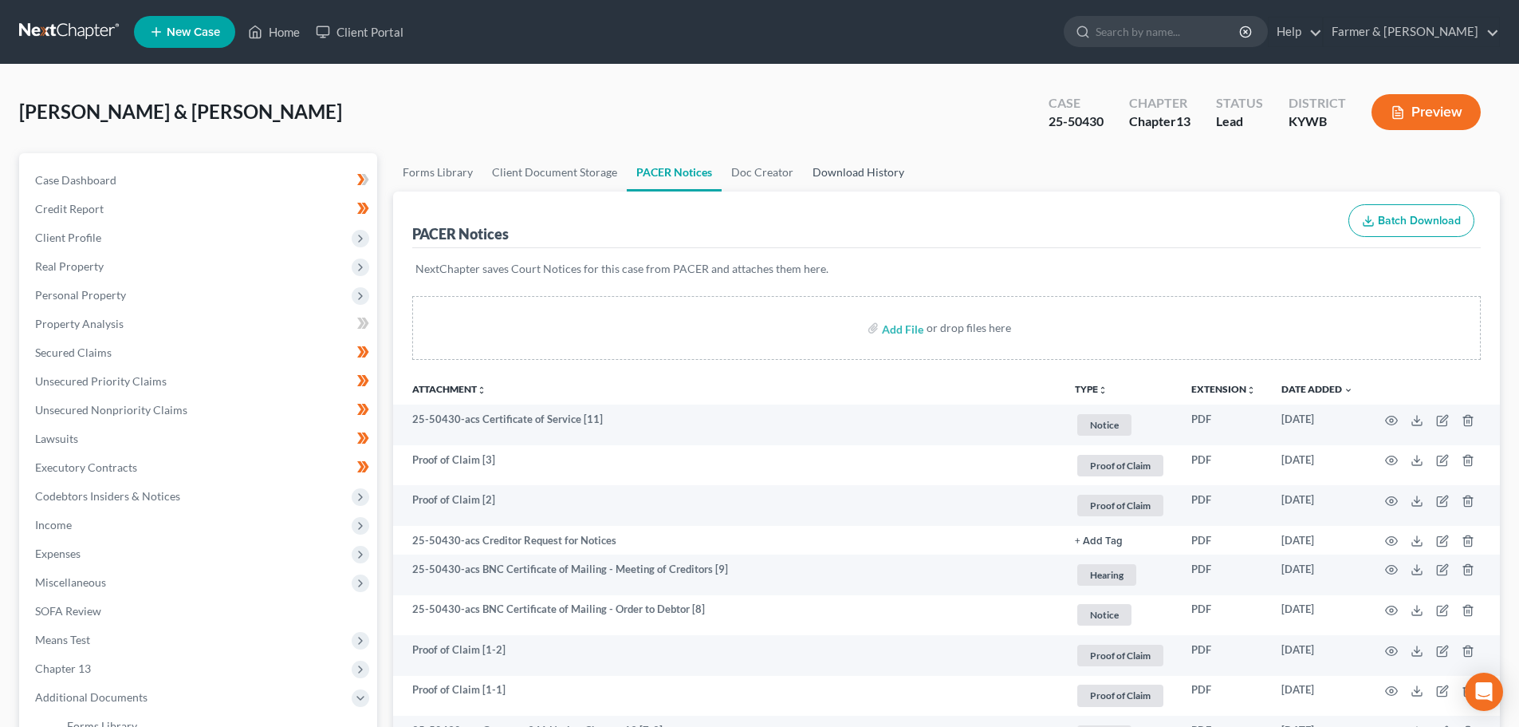
click at [823, 170] on link "Download History" at bounding box center [858, 172] width 111 height 38
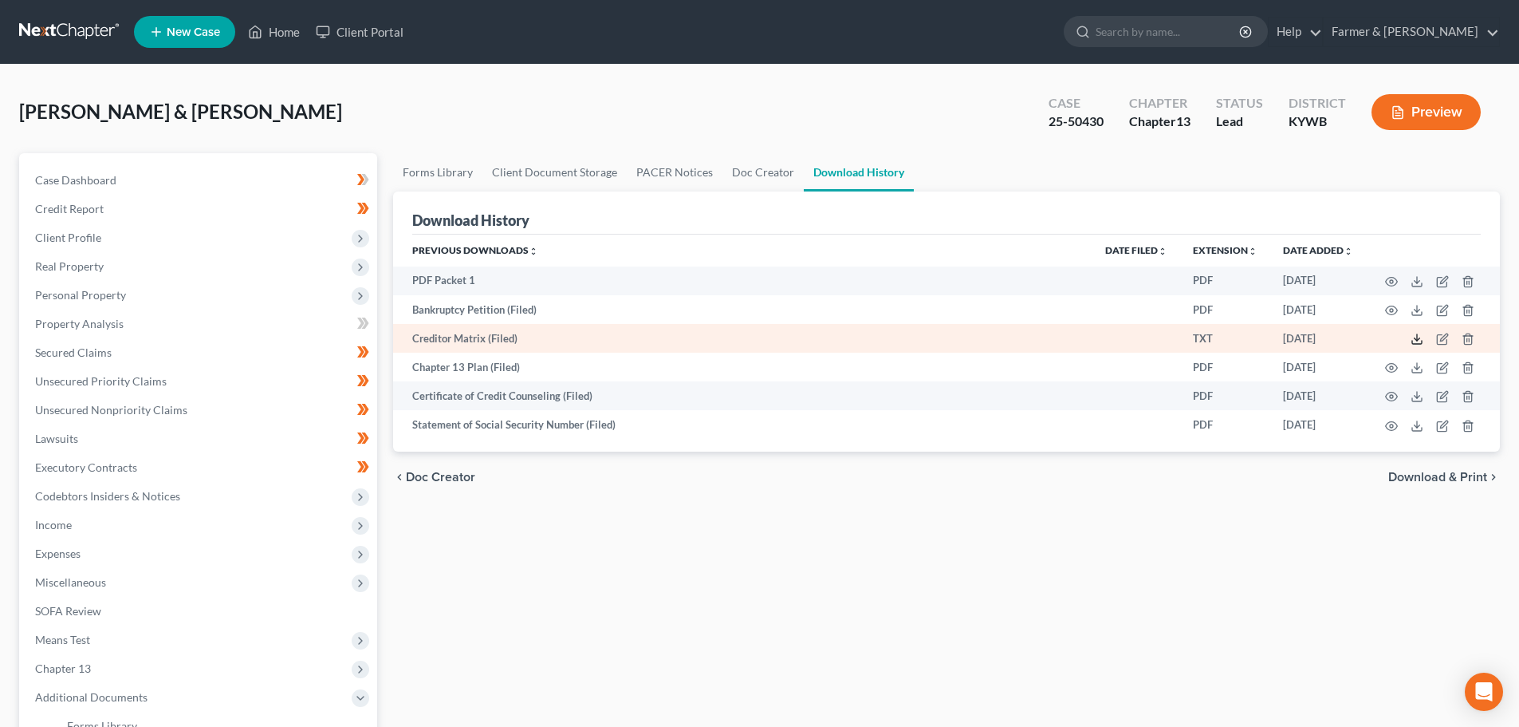
click at [1416, 345] on icon at bounding box center [1417, 339] width 13 height 13
